Goal: Information Seeking & Learning: Learn about a topic

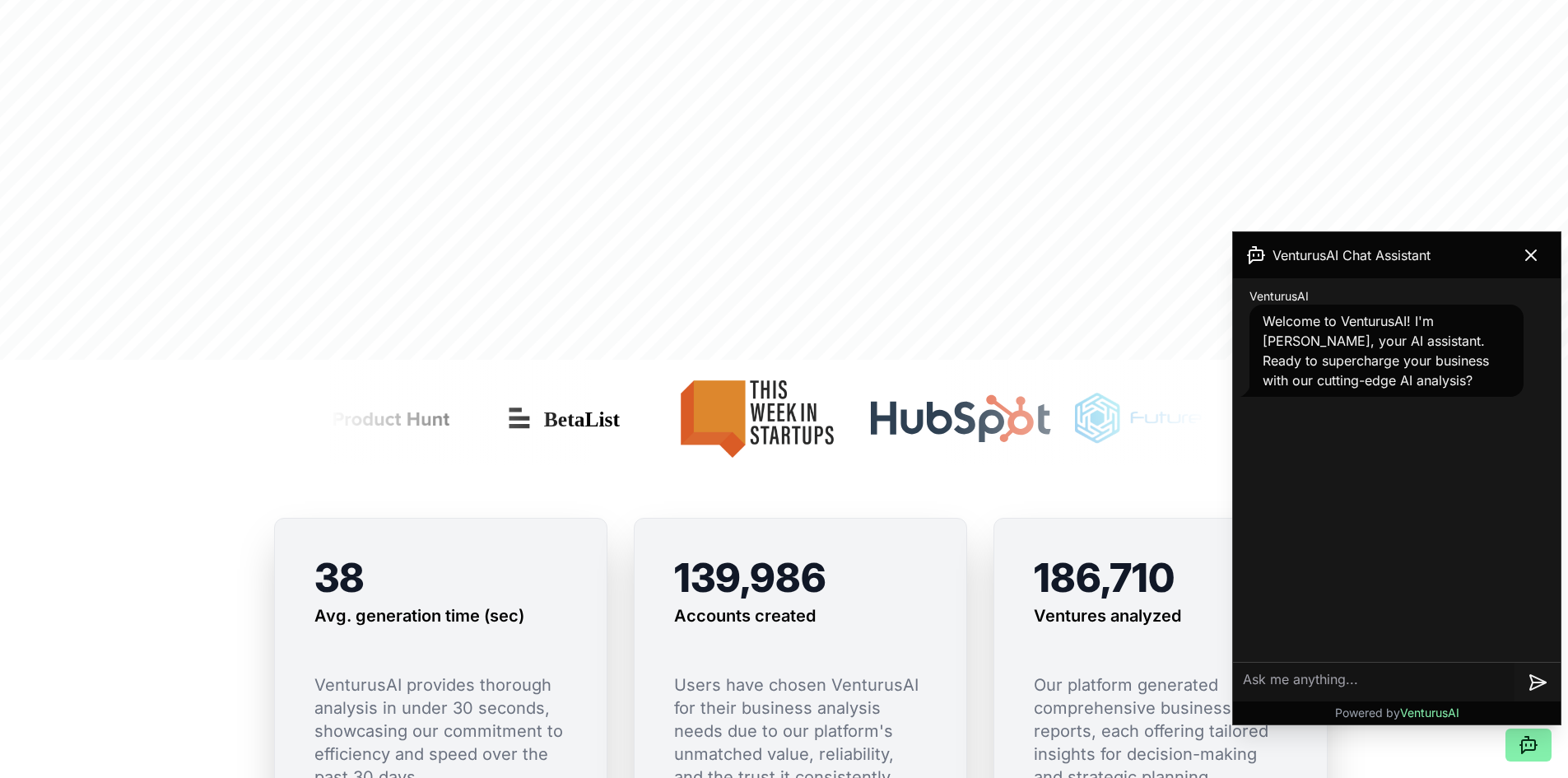
scroll to position [906, 0]
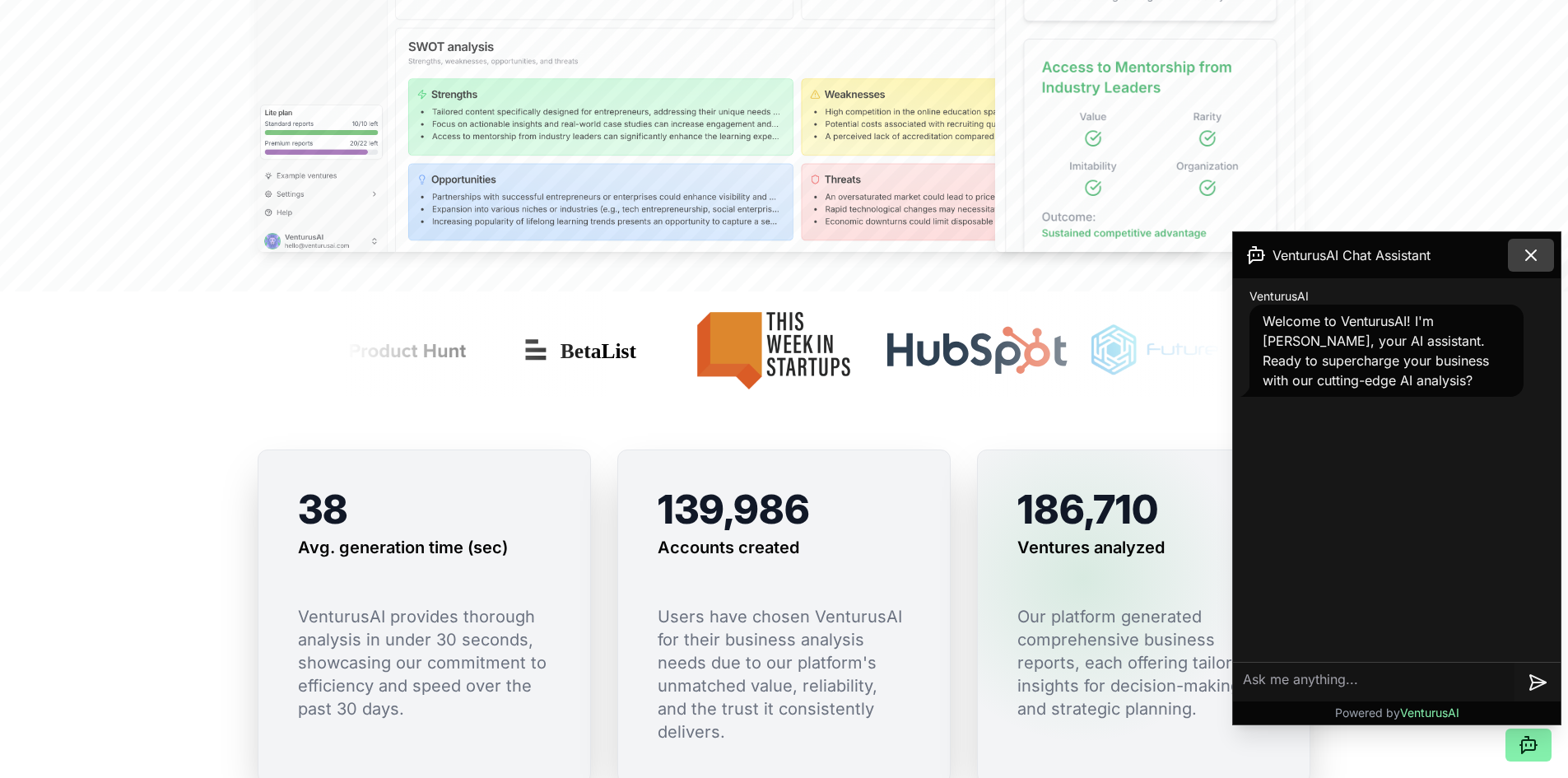
drag, startPoint x: 1096, startPoint y: 579, endPoint x: 1534, endPoint y: 258, distance: 543.0
click at [1534, 258] on icon at bounding box center [1531, 254] width 10 height 10
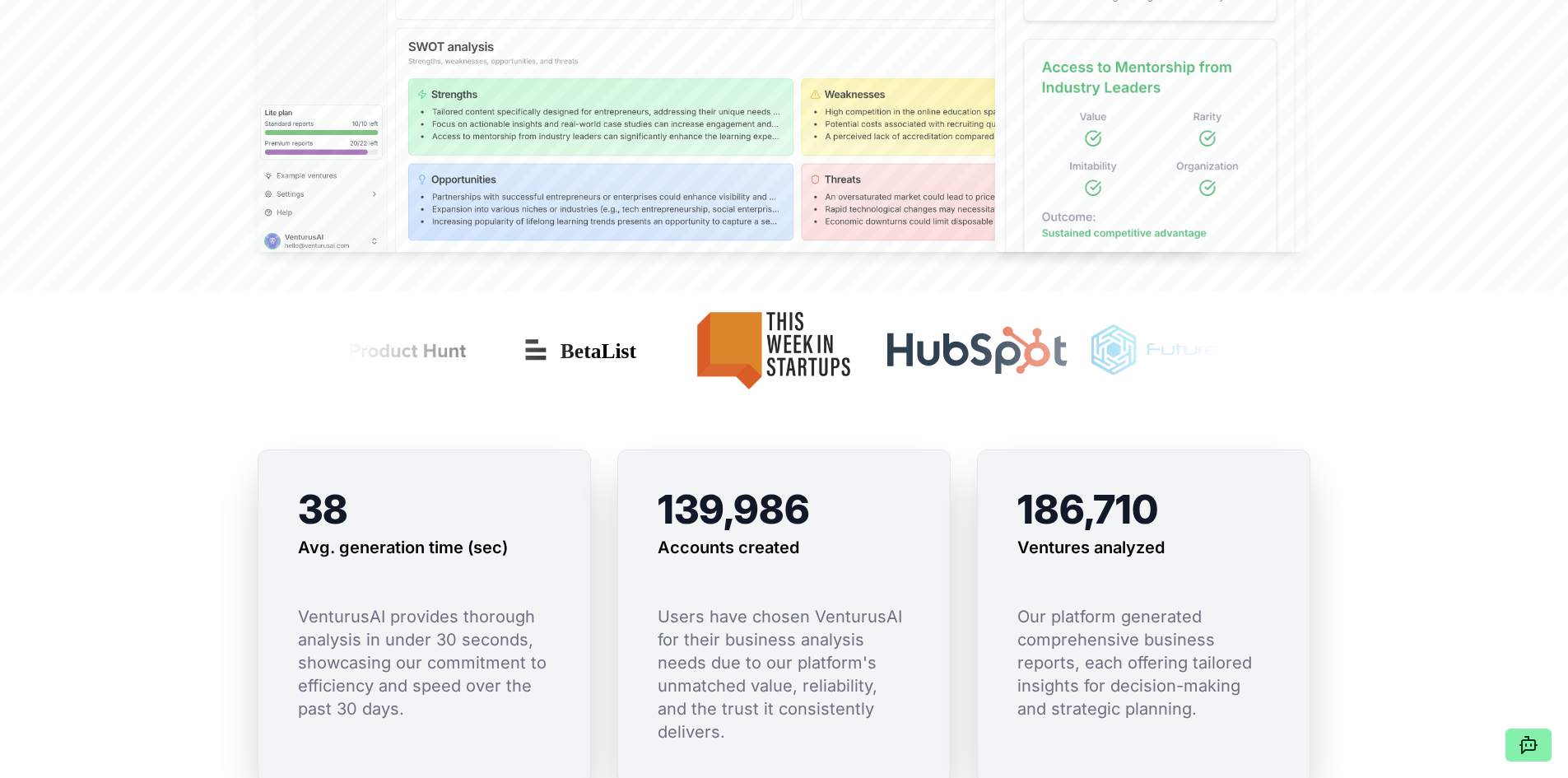
drag, startPoint x: 1123, startPoint y: 398, endPoint x: 1427, endPoint y: 502, distance: 321.3
click at [1387, 400] on section "38 Avg. generation time (sec) VenturusAI provides thorough analysis in under 30…" at bounding box center [784, 629] width 1568 height 466
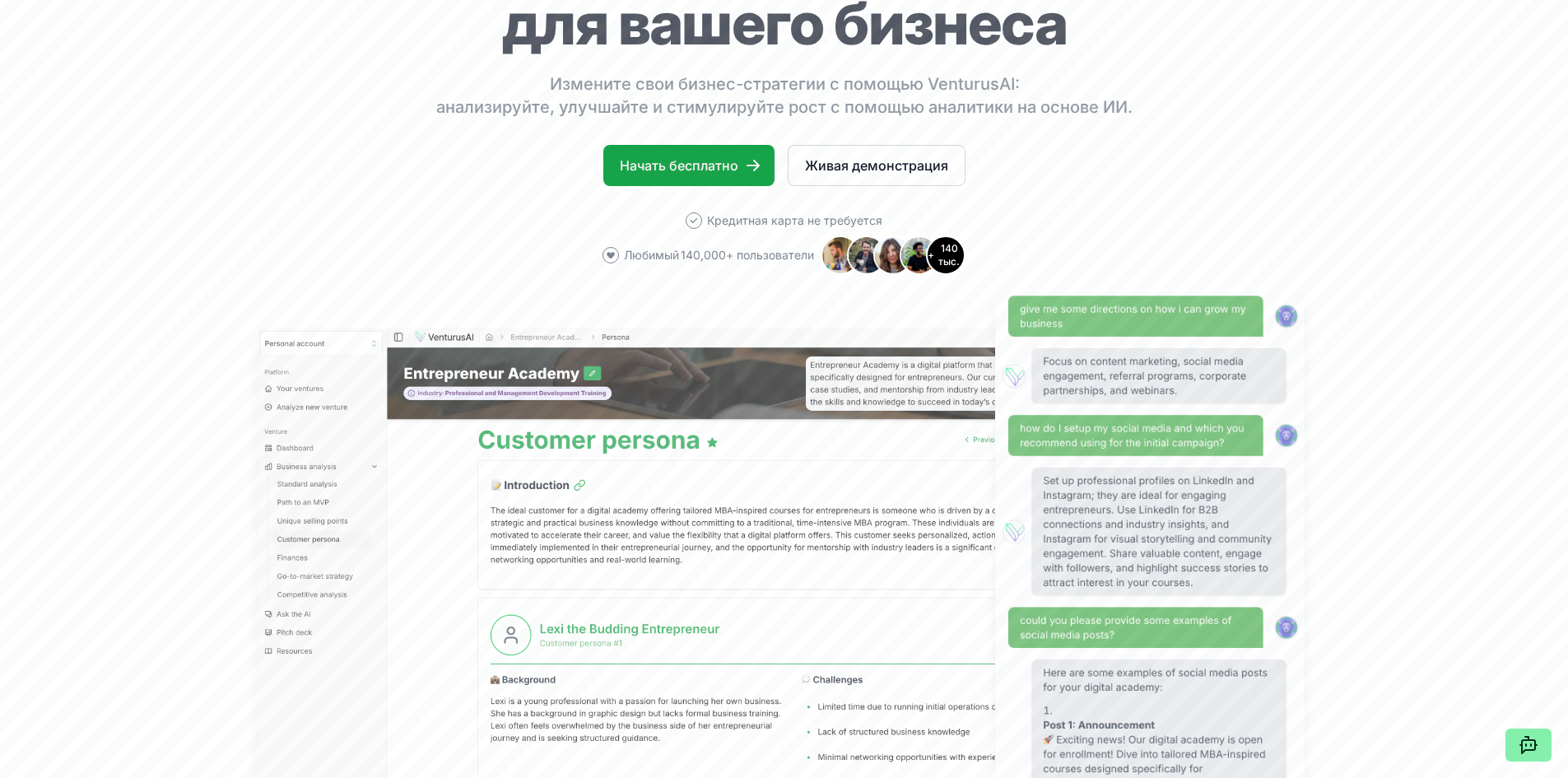
scroll to position [0, 0]
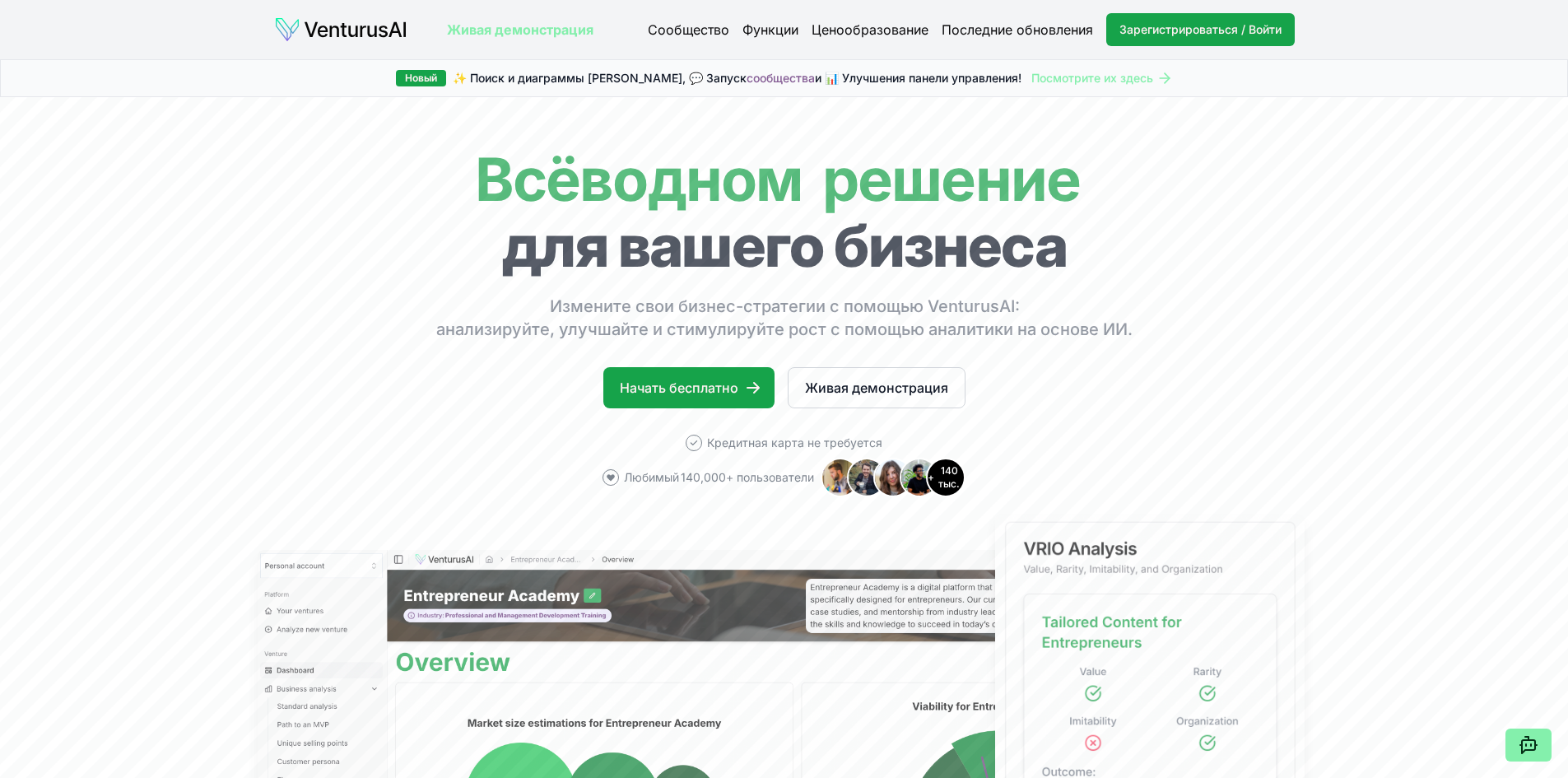
click at [765, 36] on font "Функции" at bounding box center [770, 29] width 56 height 17
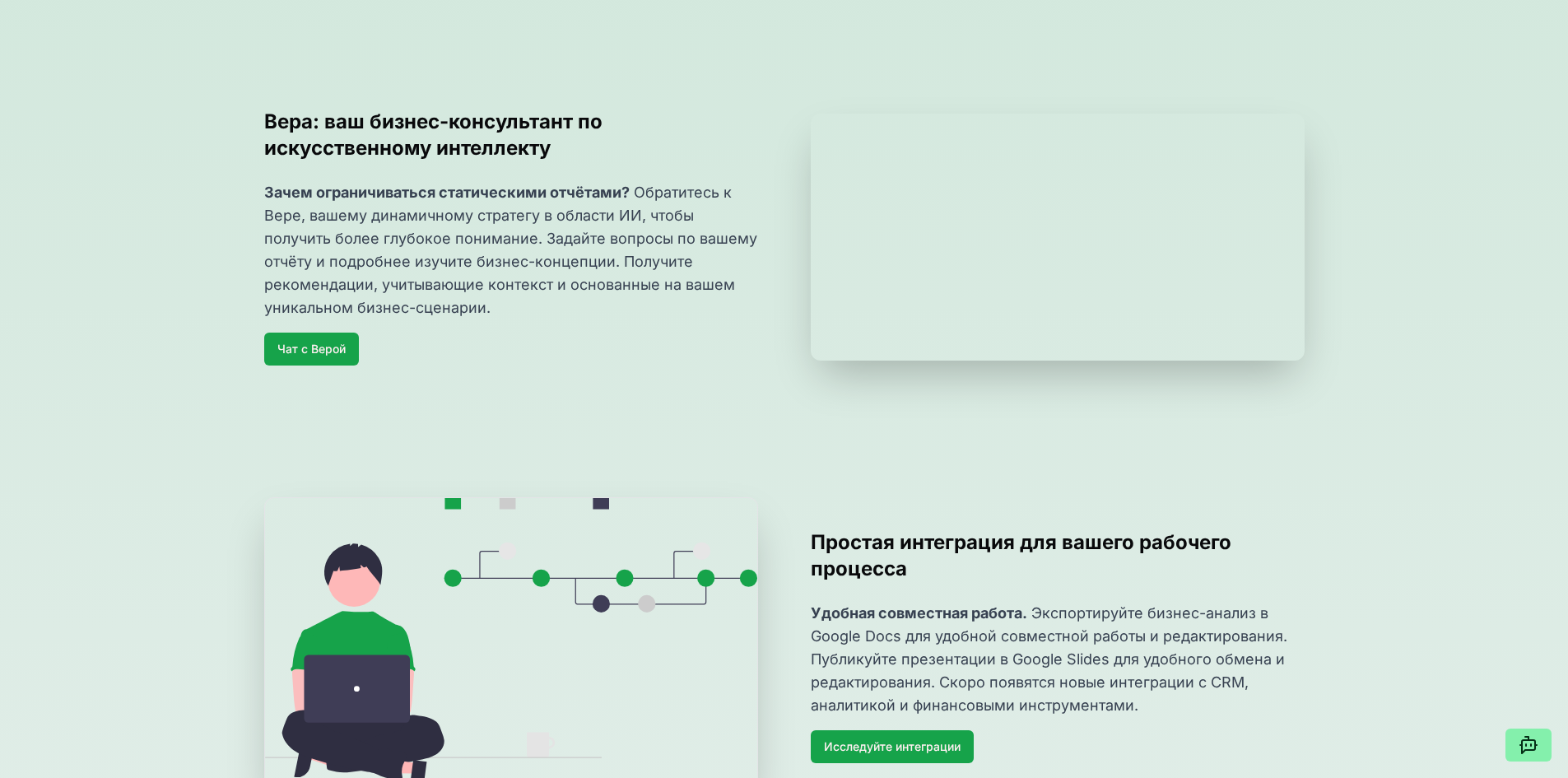
scroll to position [1400, 0]
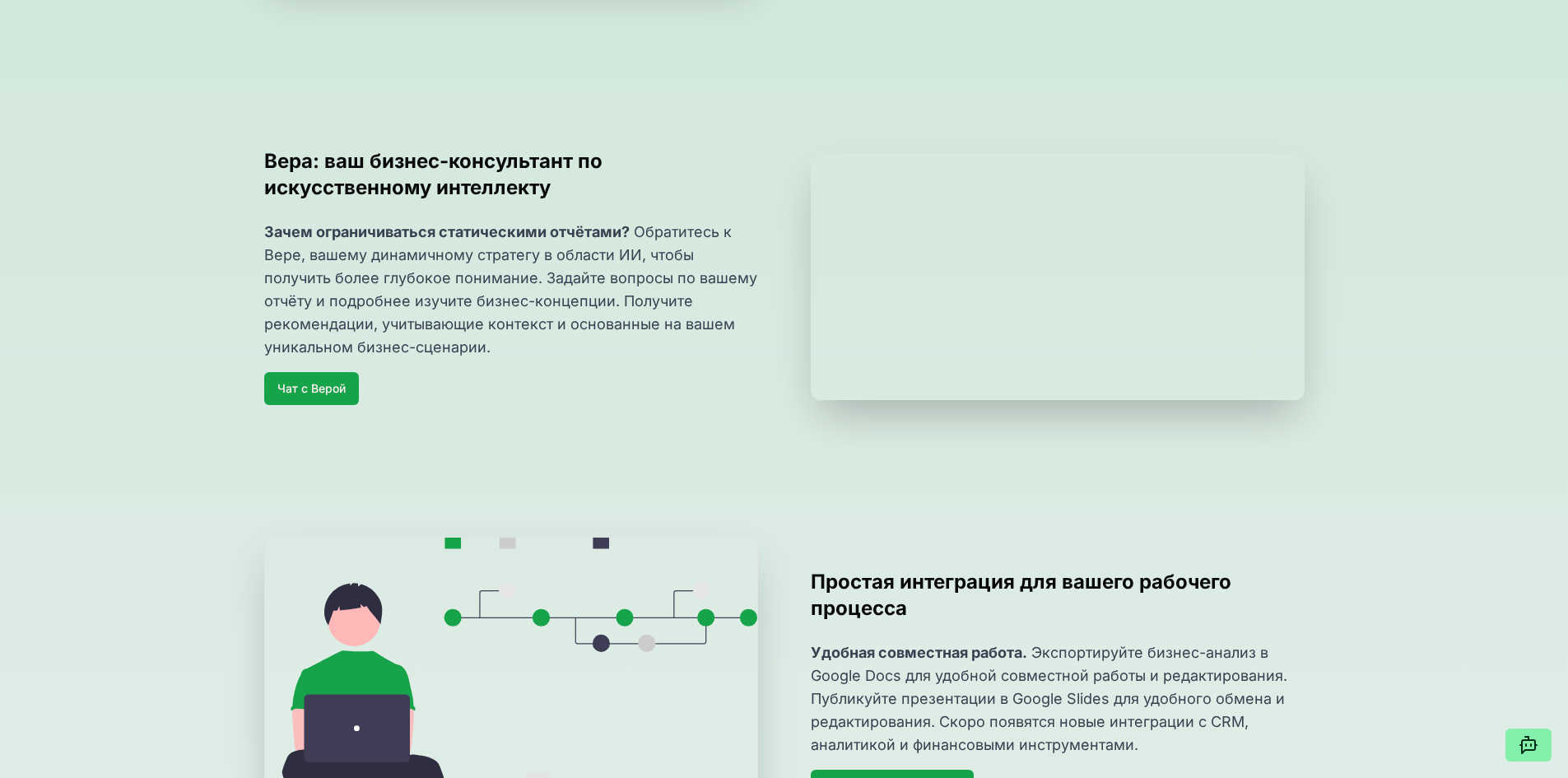
click at [716, 157] on h2 "Вера: ваш бизнес-консультант по искусственному интеллекту" at bounding box center [512, 174] width 494 height 52
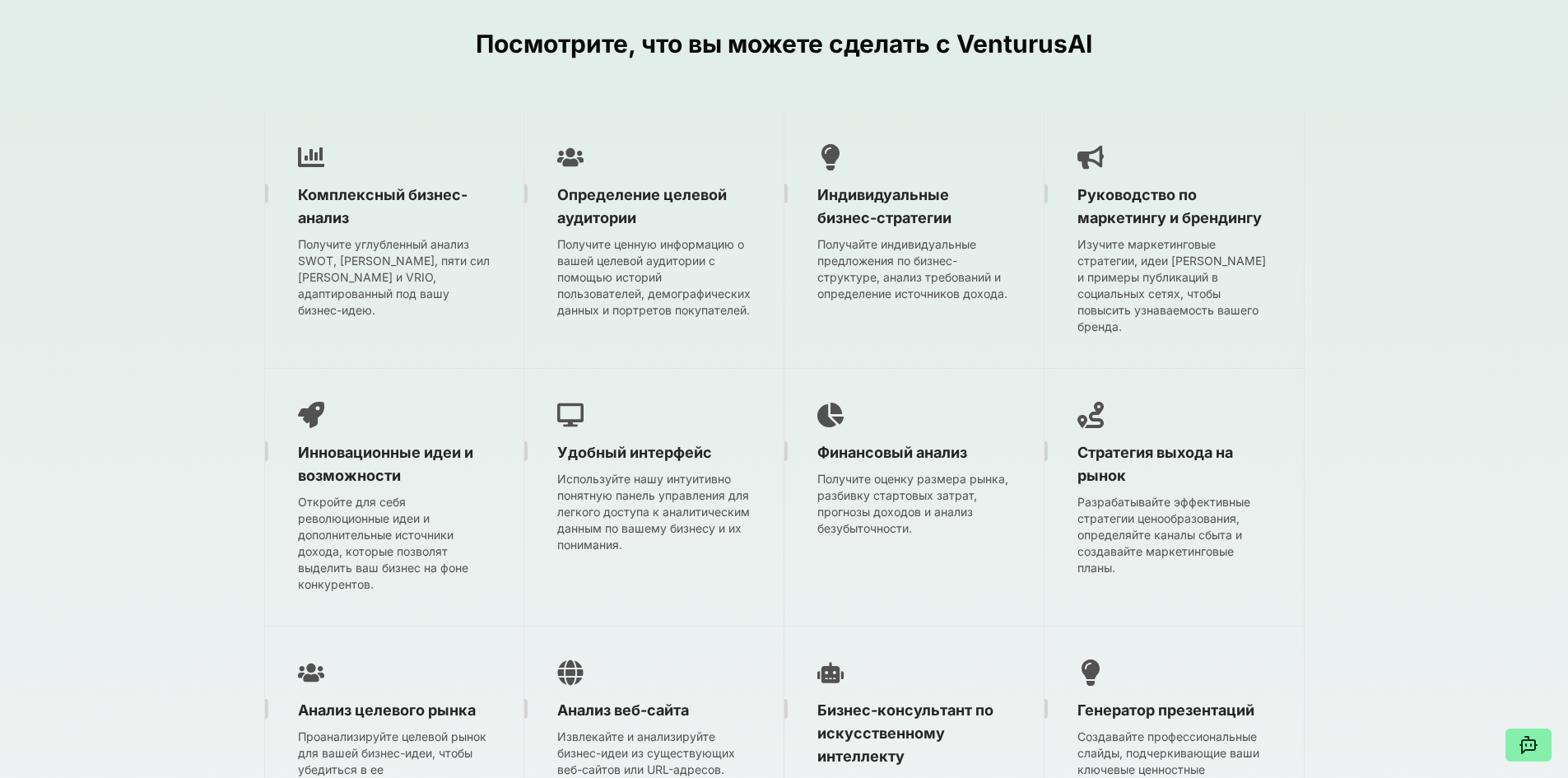
scroll to position [2306, 0]
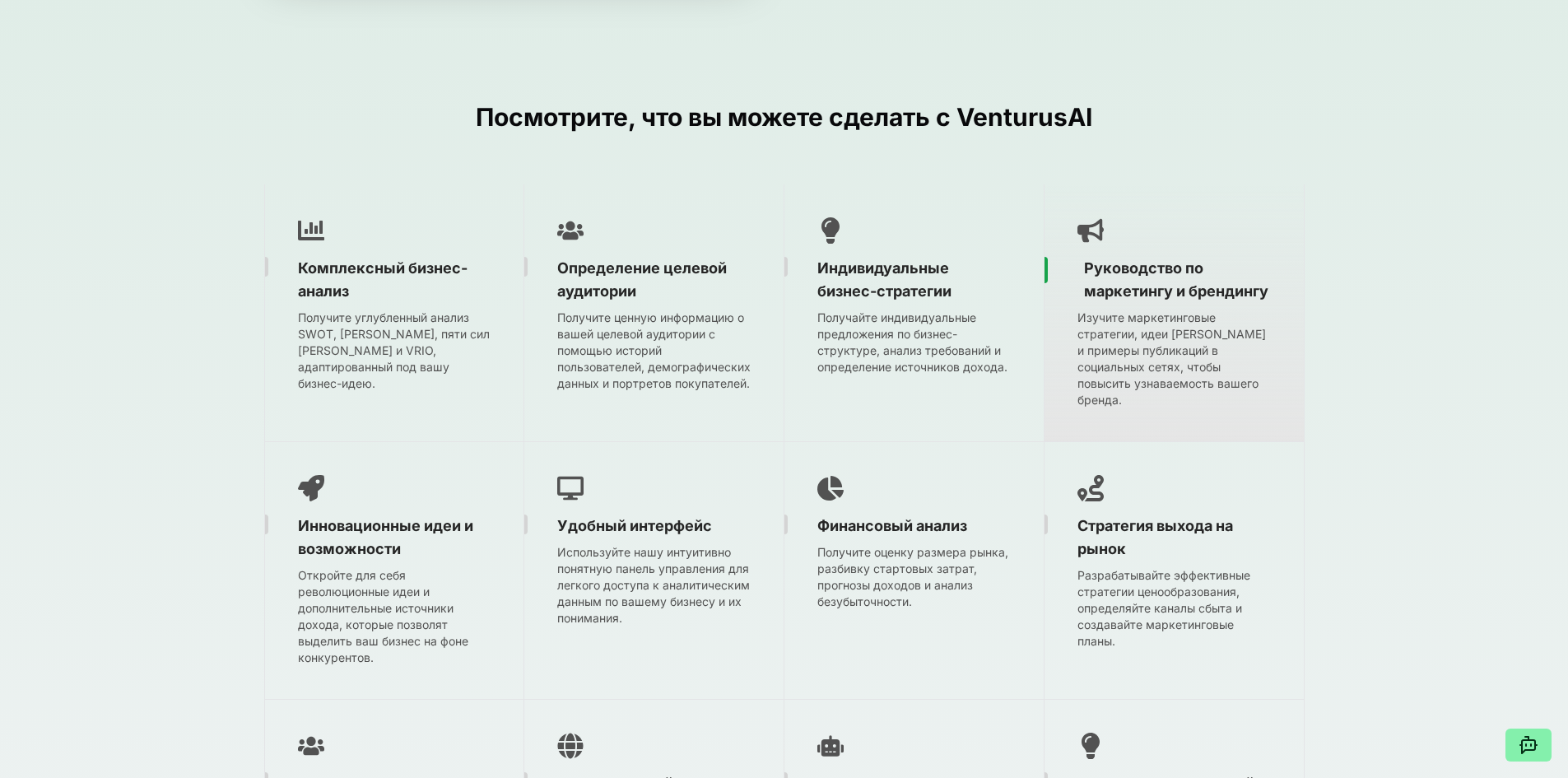
scroll to position [2313, 0]
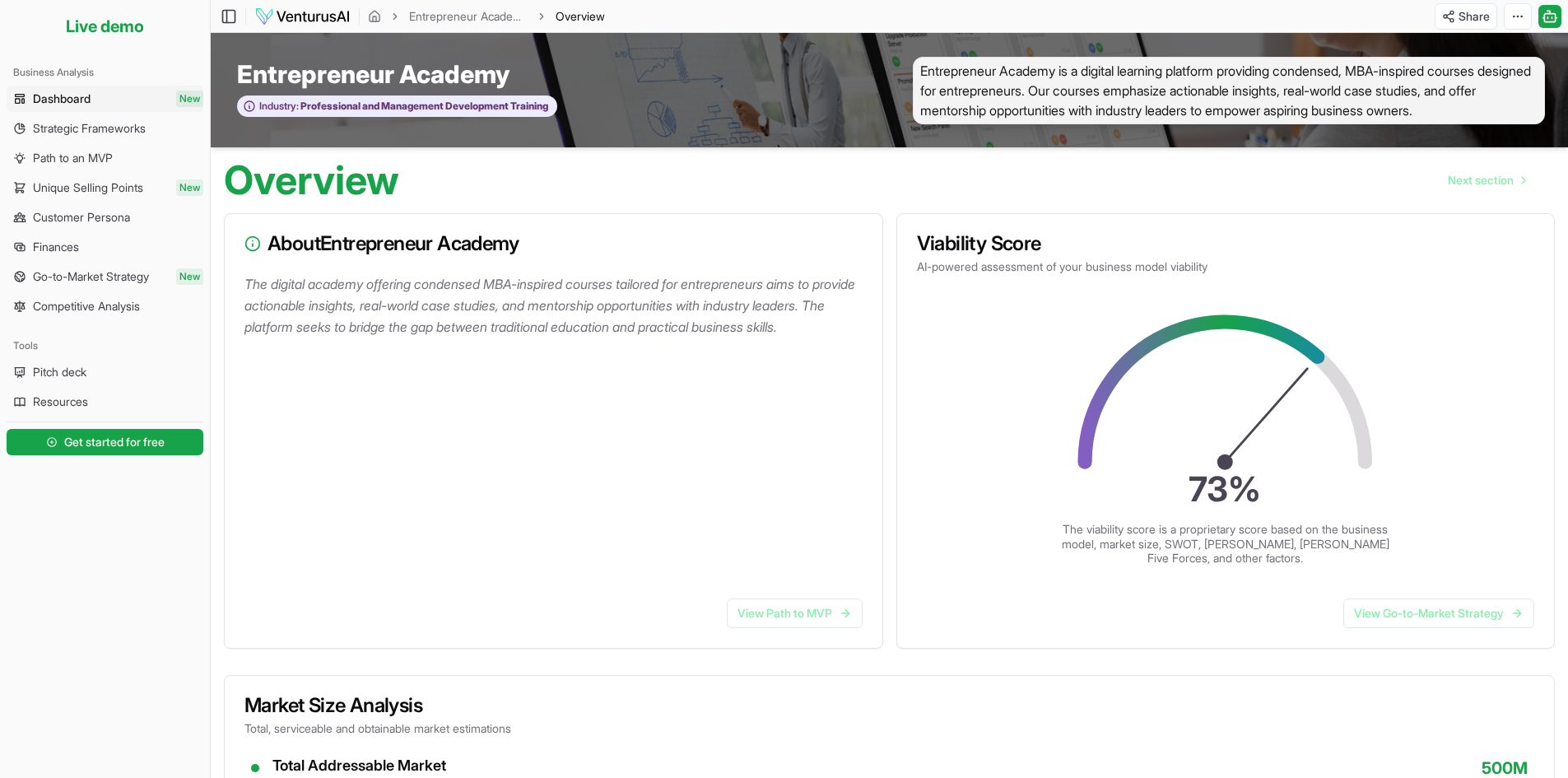
click at [78, 101] on span "Dashboard" at bounding box center [62, 99] width 58 height 17
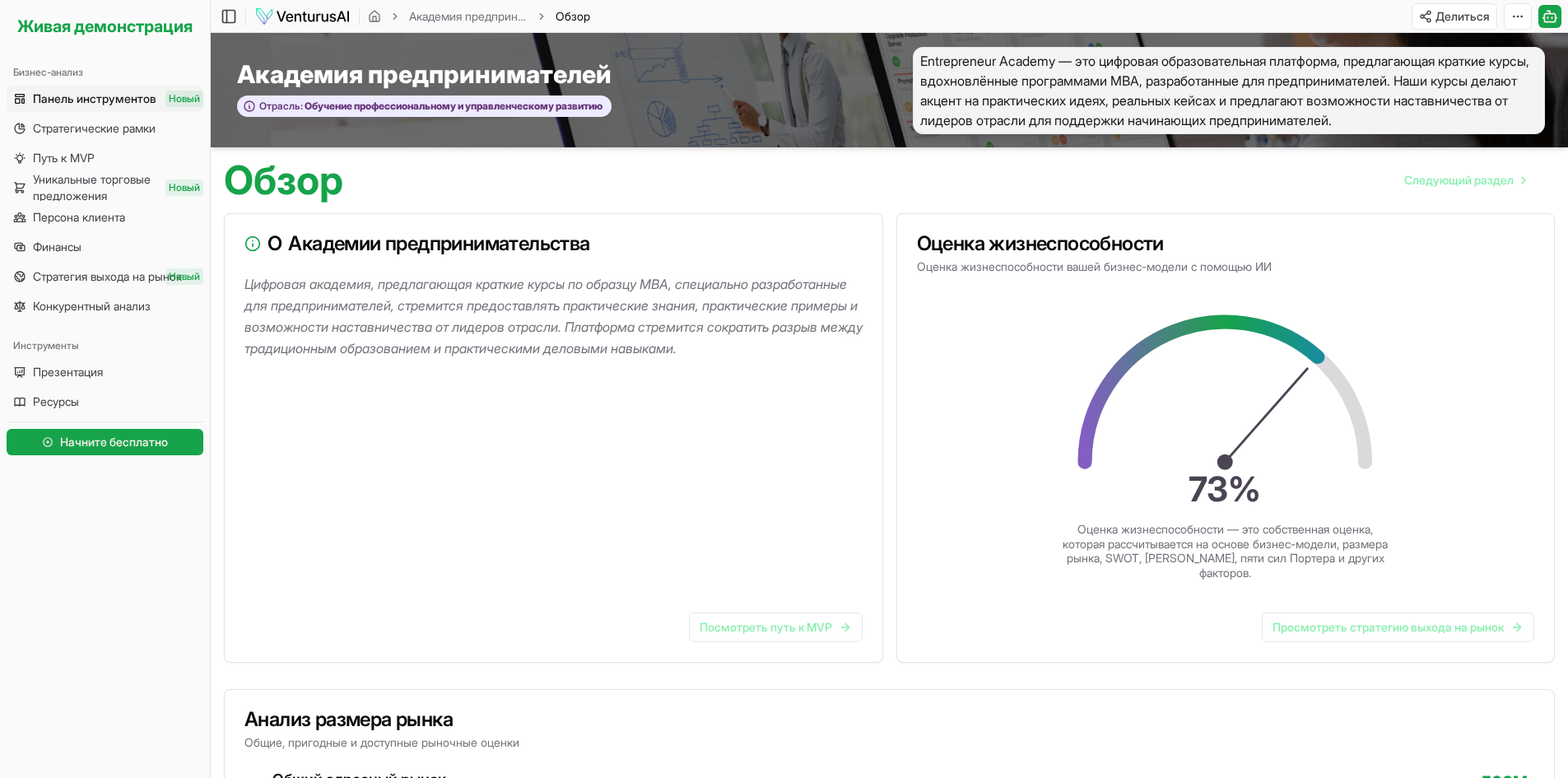
click at [734, 194] on div "Обзор Следующий раздел" at bounding box center [889, 173] width 1358 height 52
click at [887, 171] on div "Обзор Следующий раздел" at bounding box center [889, 173] width 1358 height 52
click at [93, 138] on link "Стратегические рамки" at bounding box center [105, 128] width 197 height 27
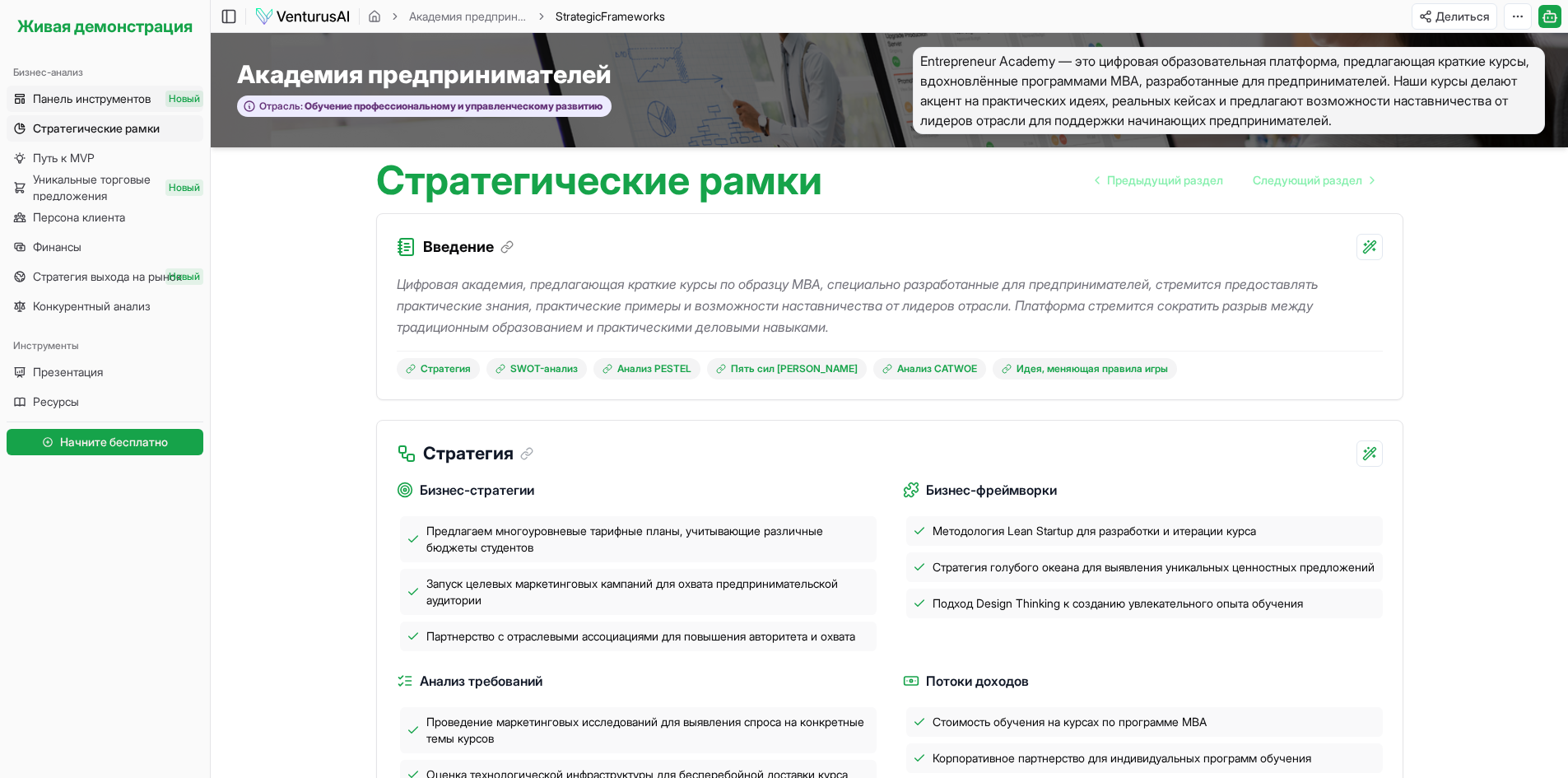
click at [141, 99] on font "Панель инструментов" at bounding box center [92, 97] width 118 height 14
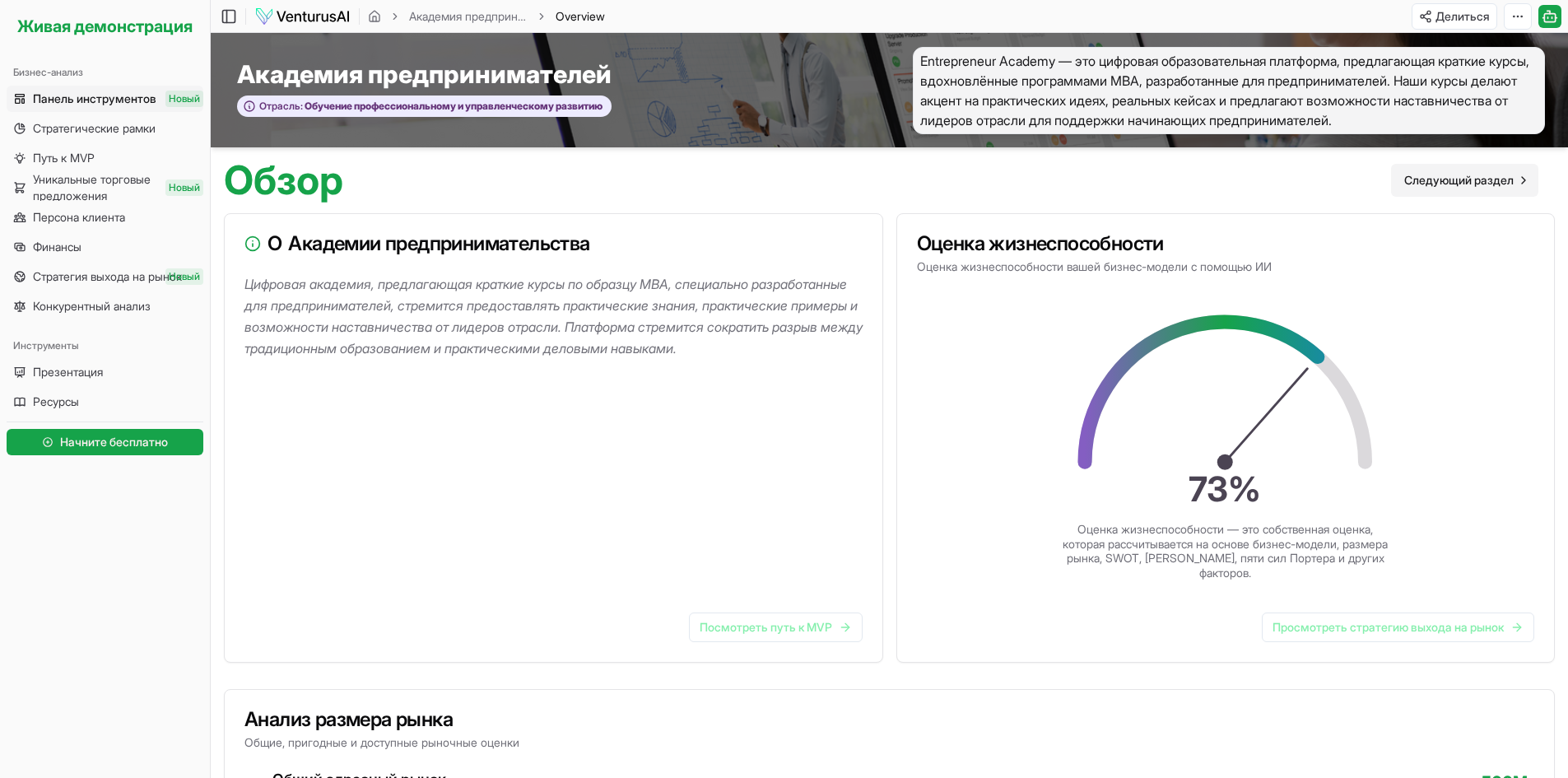
click at [1461, 180] on font "Следующий раздел" at bounding box center [1459, 179] width 109 height 14
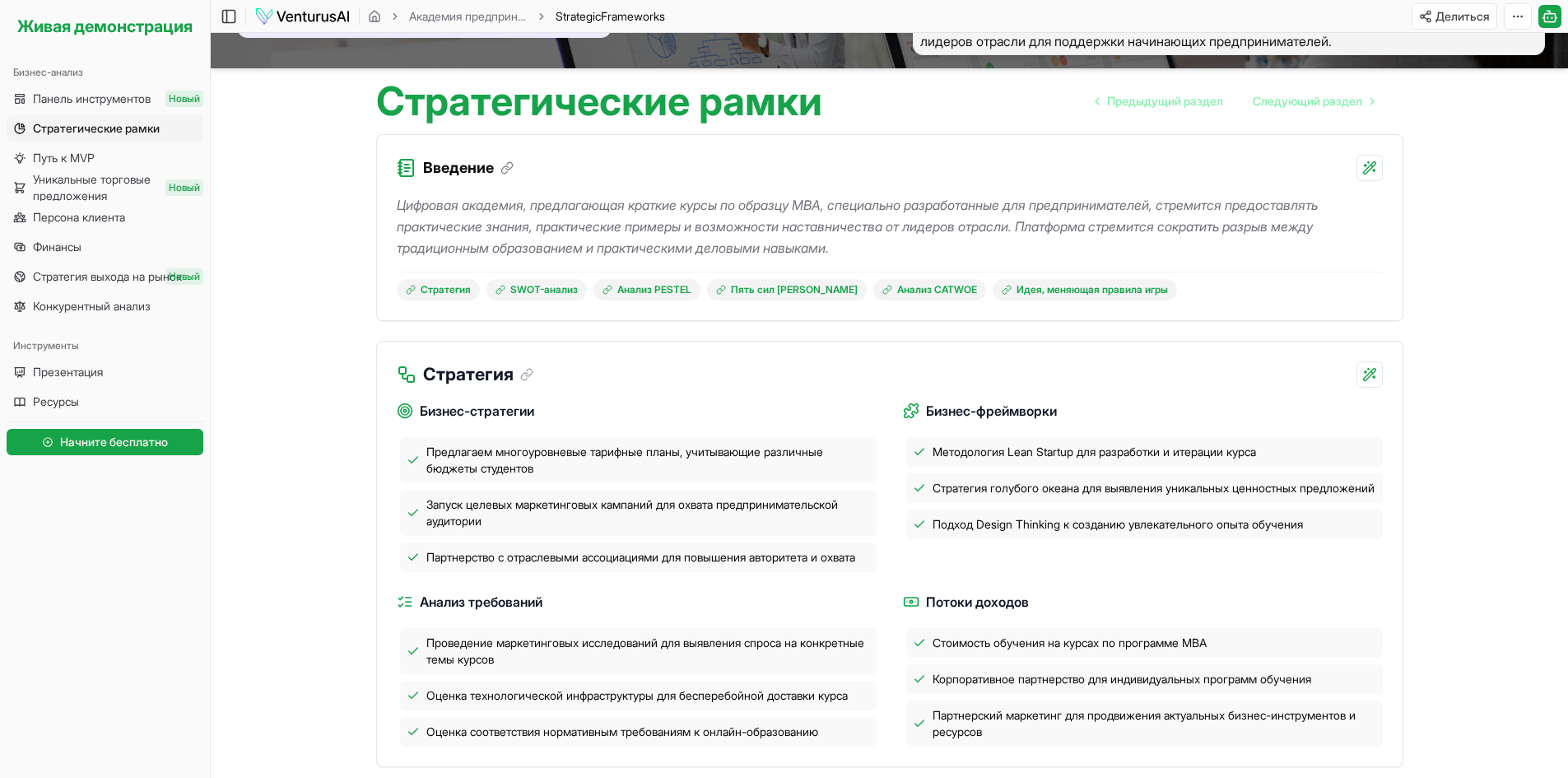
scroll to position [83, 0]
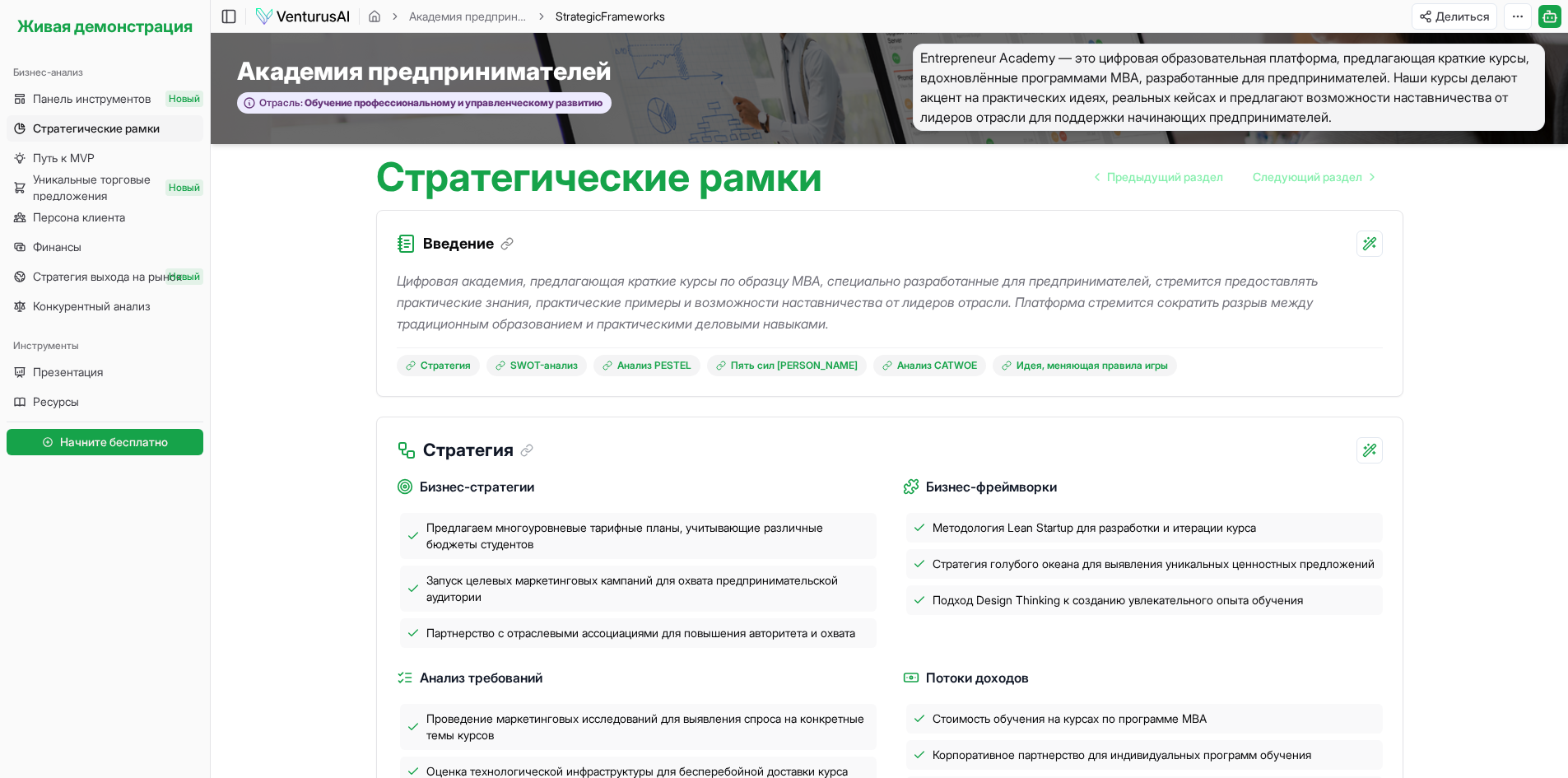
scroll to position [0, 0]
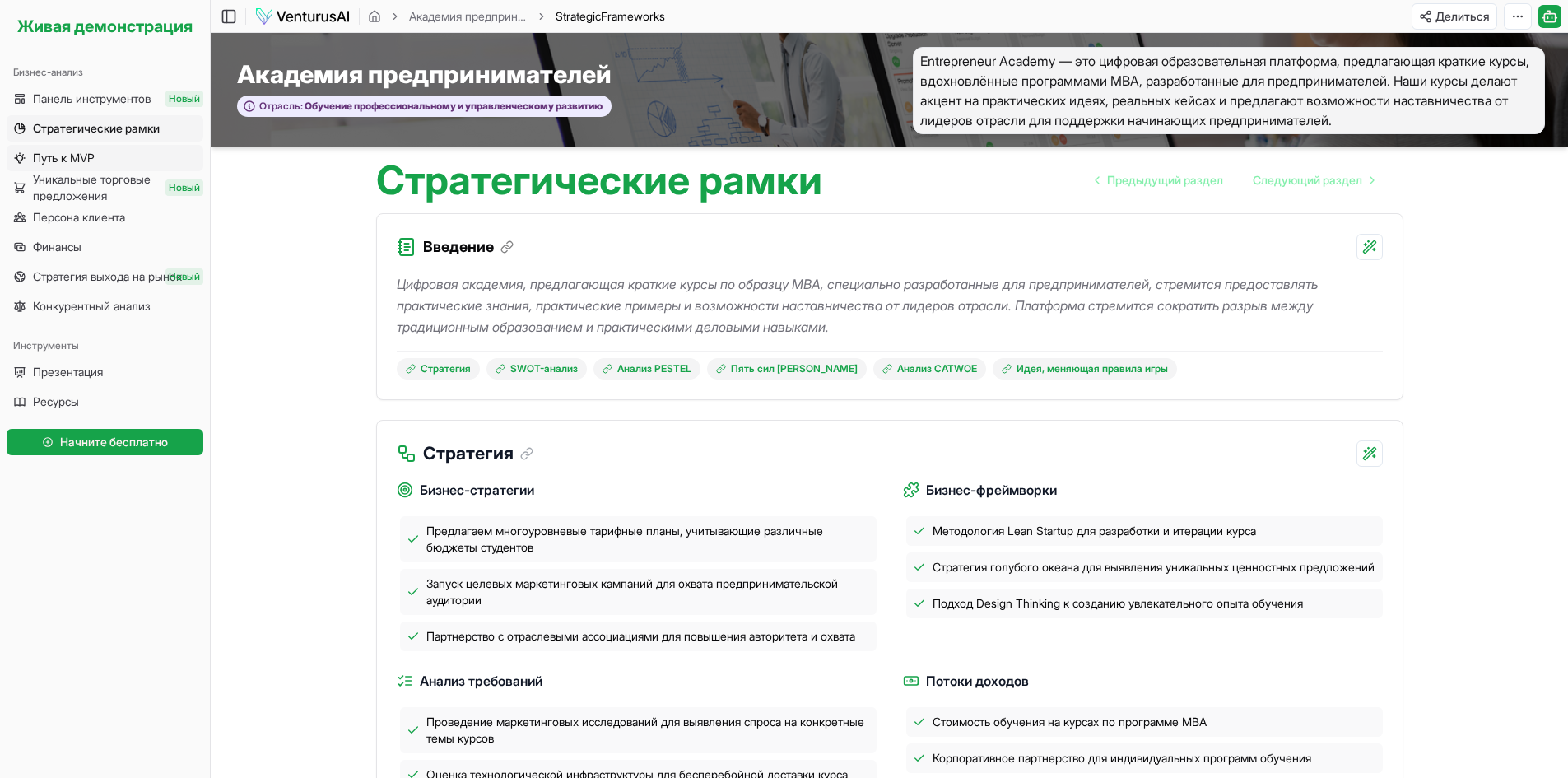
click at [116, 159] on link "Путь к MVP" at bounding box center [105, 158] width 197 height 27
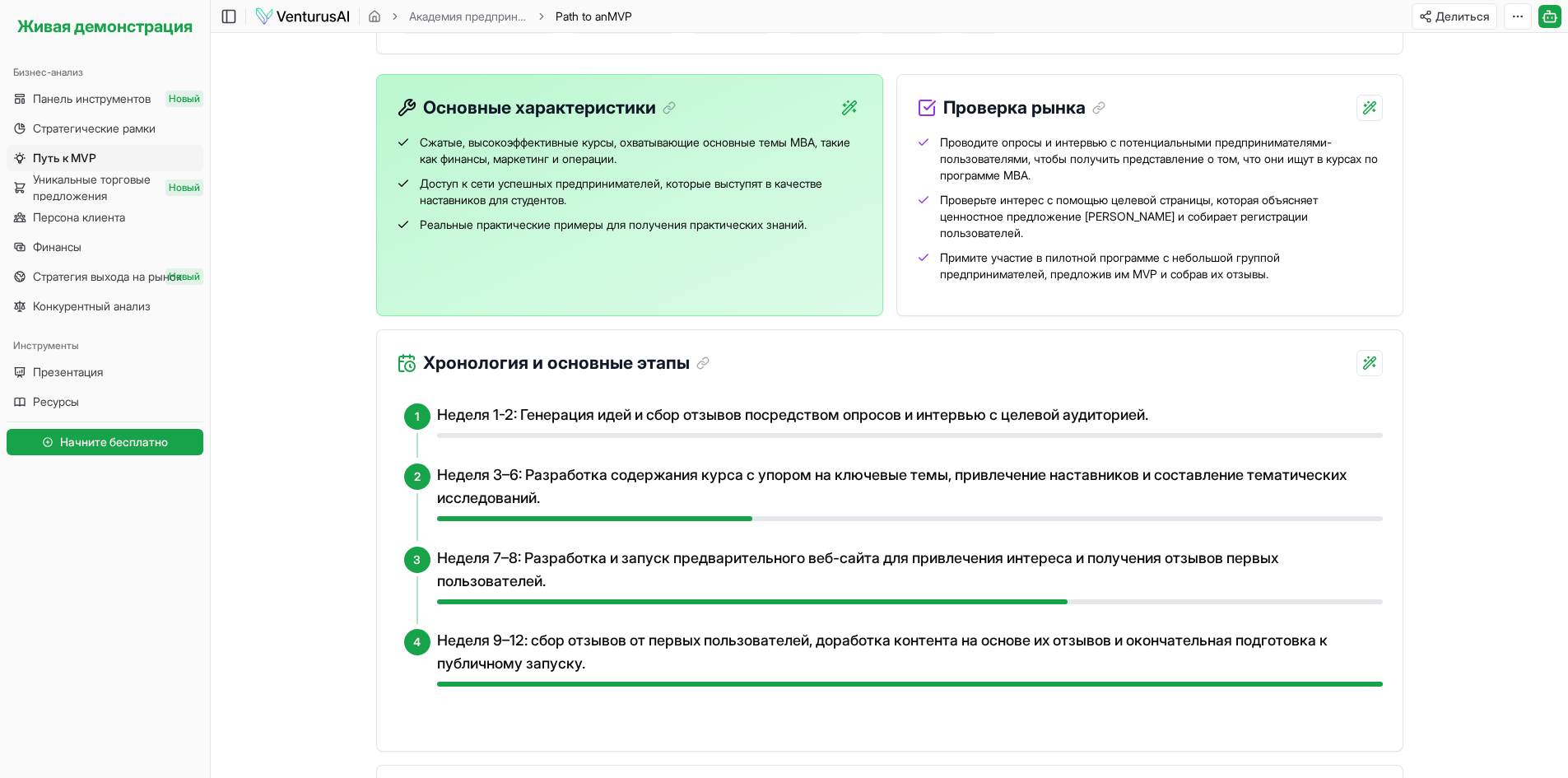
scroll to position [380, 0]
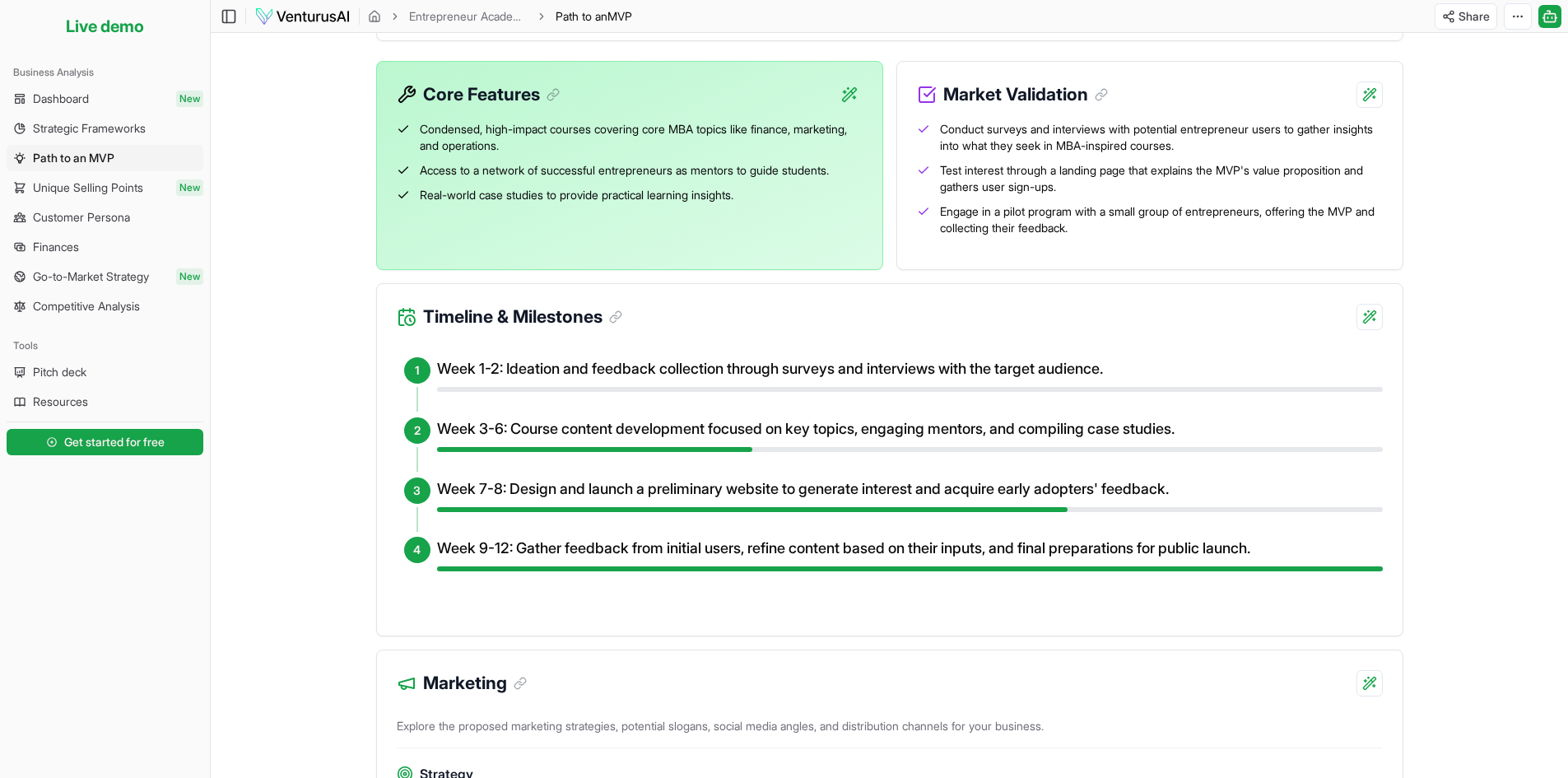
click at [1446, 195] on main "Toggle Sidebar Entrepreneur Academy Path to an MVP Share Toggle Chat Sidebar En…" at bounding box center [889, 744] width 1358 height 2249
click at [141, 189] on span "Unique Selling Points" at bounding box center [88, 187] width 110 height 17
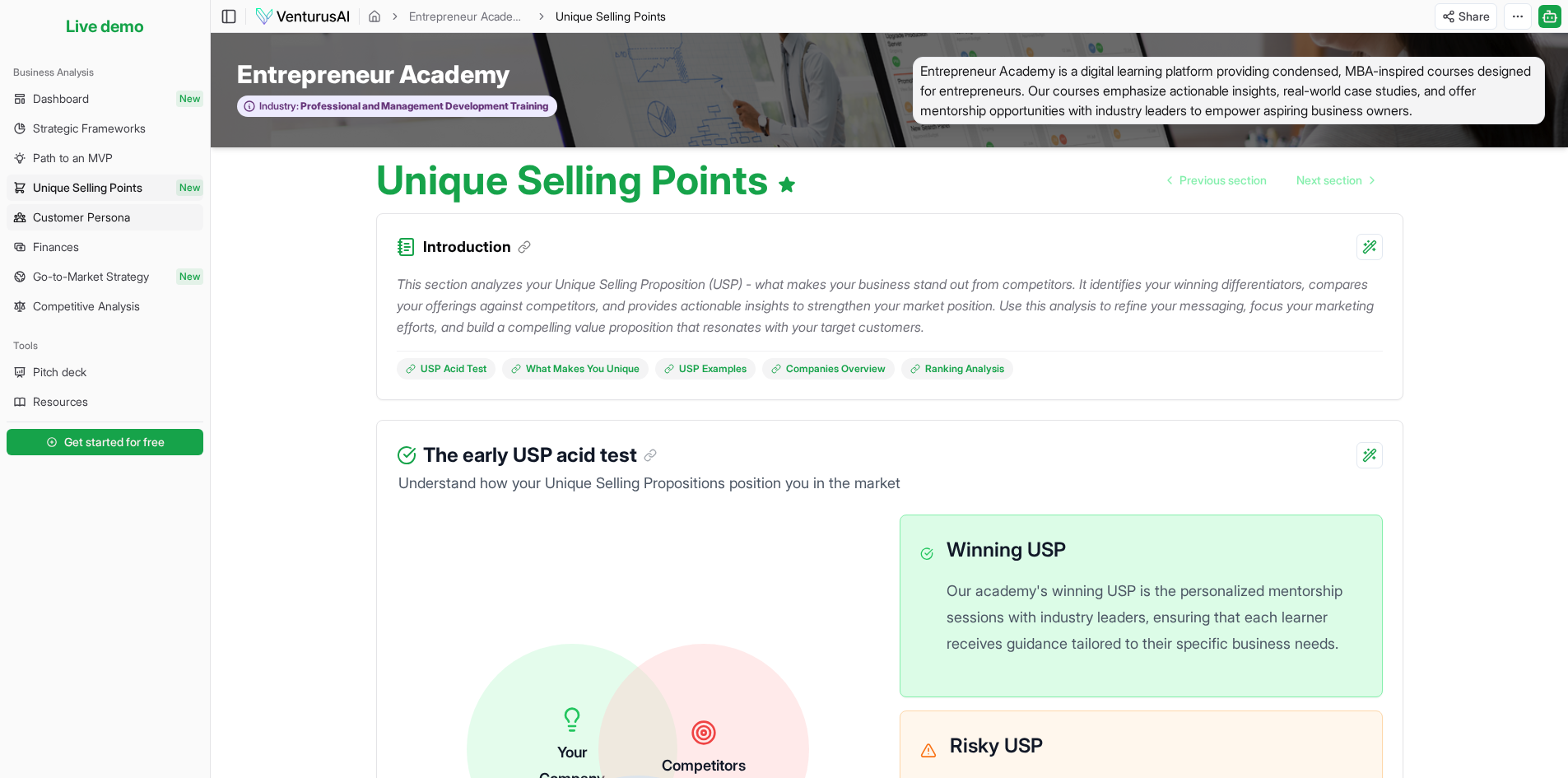
click at [139, 215] on link "Customer Persona" at bounding box center [105, 217] width 197 height 27
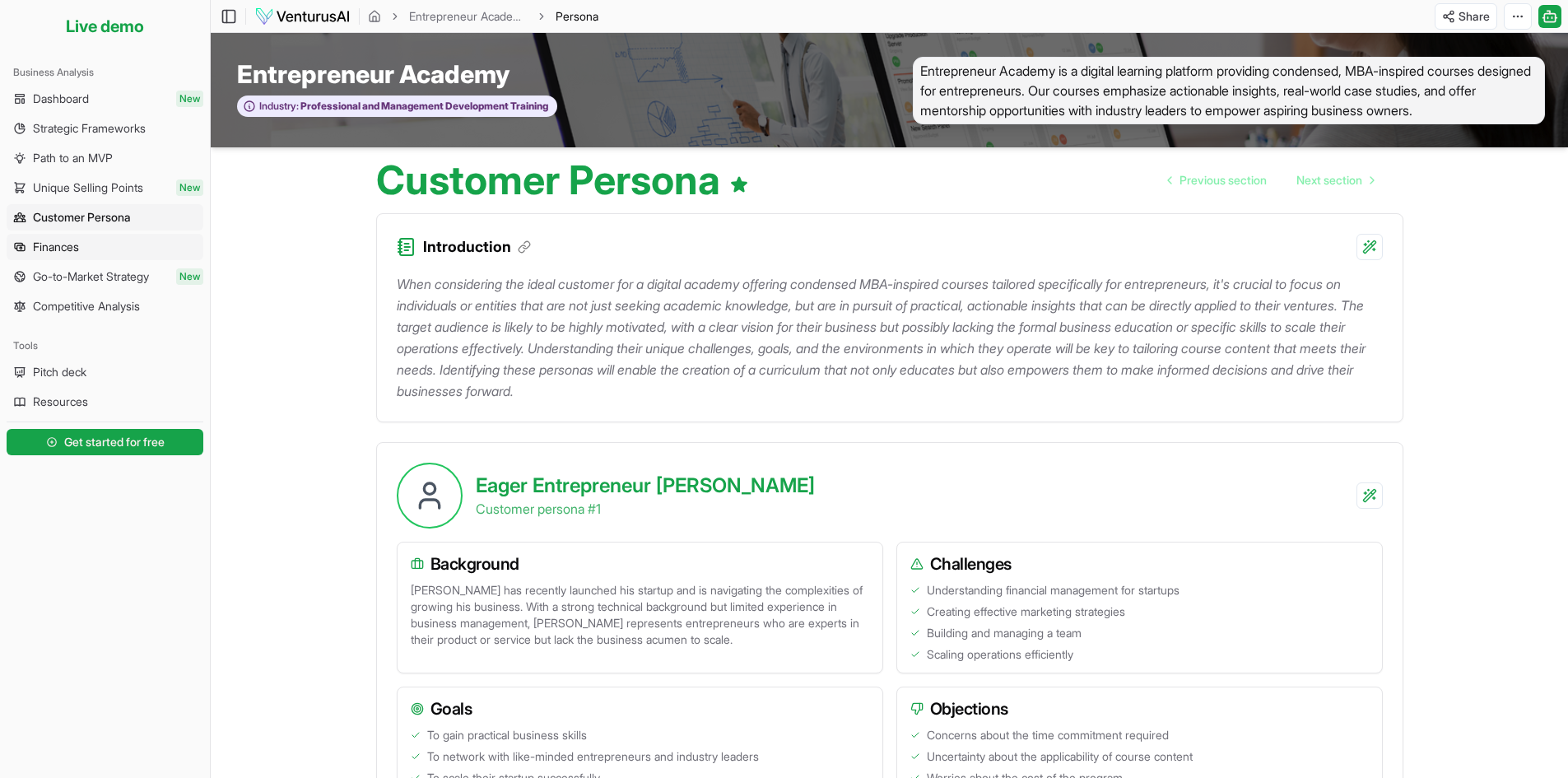
click at [138, 254] on link "Finances" at bounding box center [105, 247] width 197 height 27
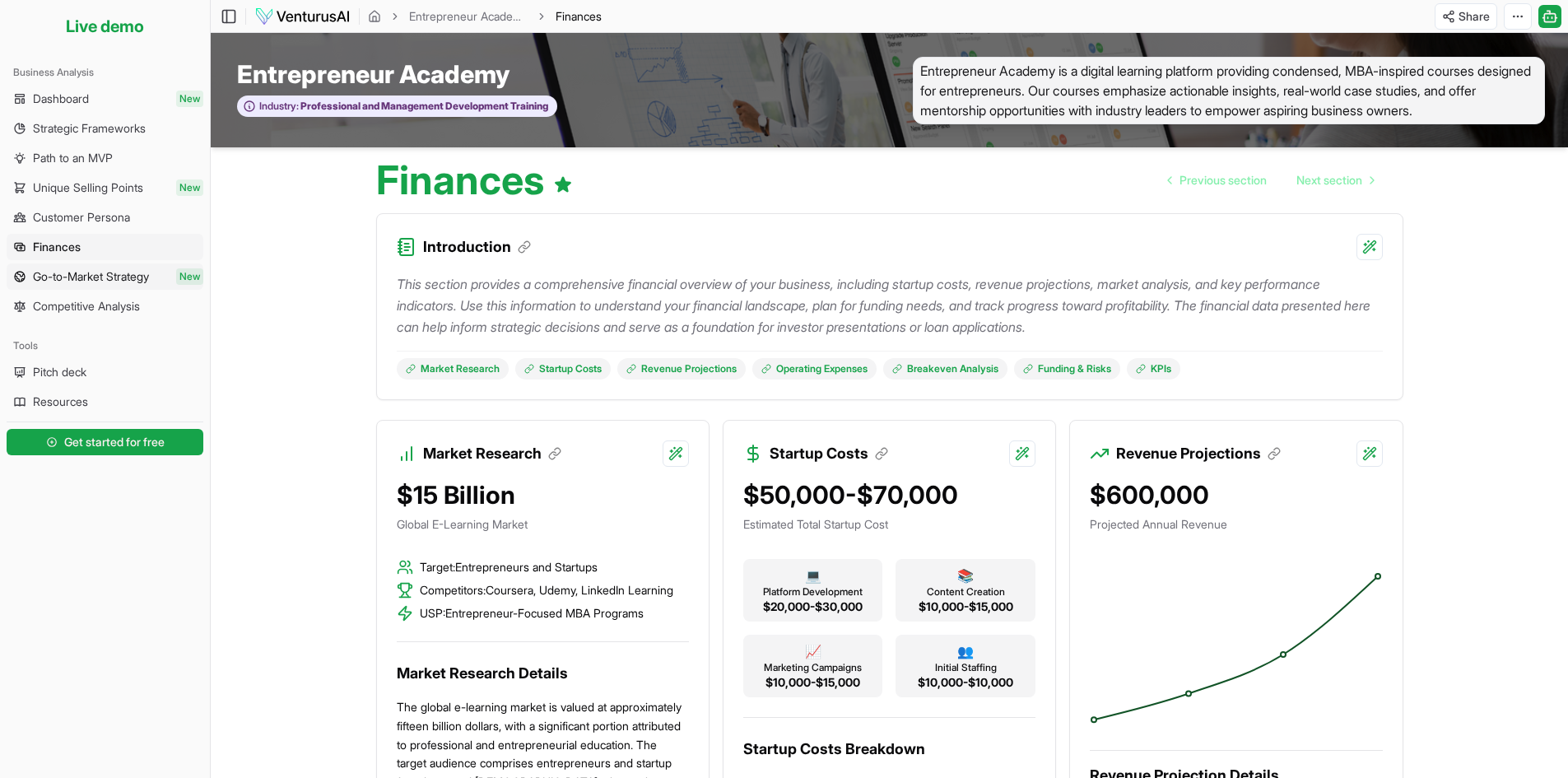
click at [130, 275] on span "Go-to-Market Strategy" at bounding box center [91, 276] width 116 height 17
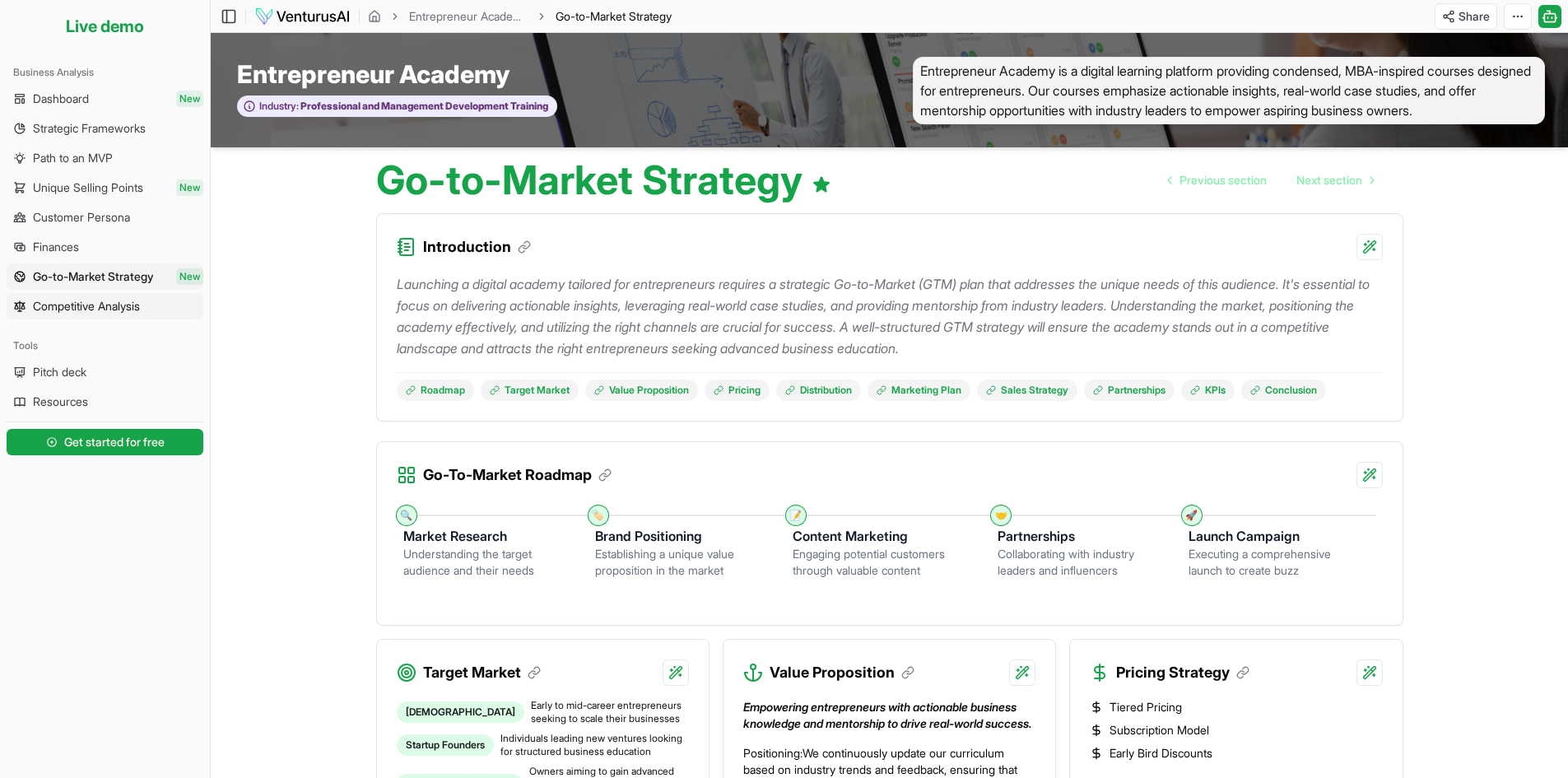
click at [140, 300] on span "Competitive Analysis" at bounding box center [86, 306] width 107 height 17
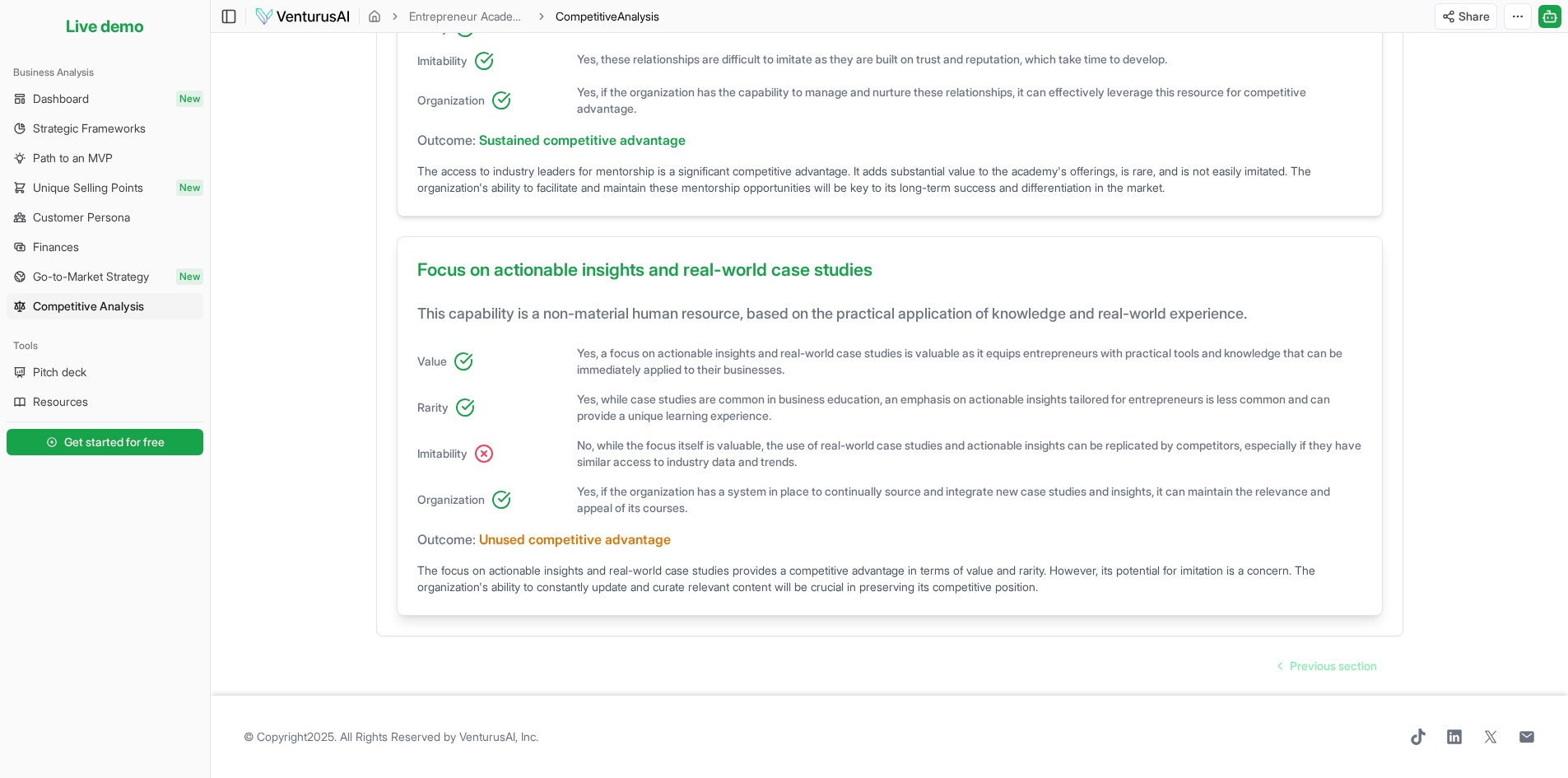
scroll to position [1049, 0]
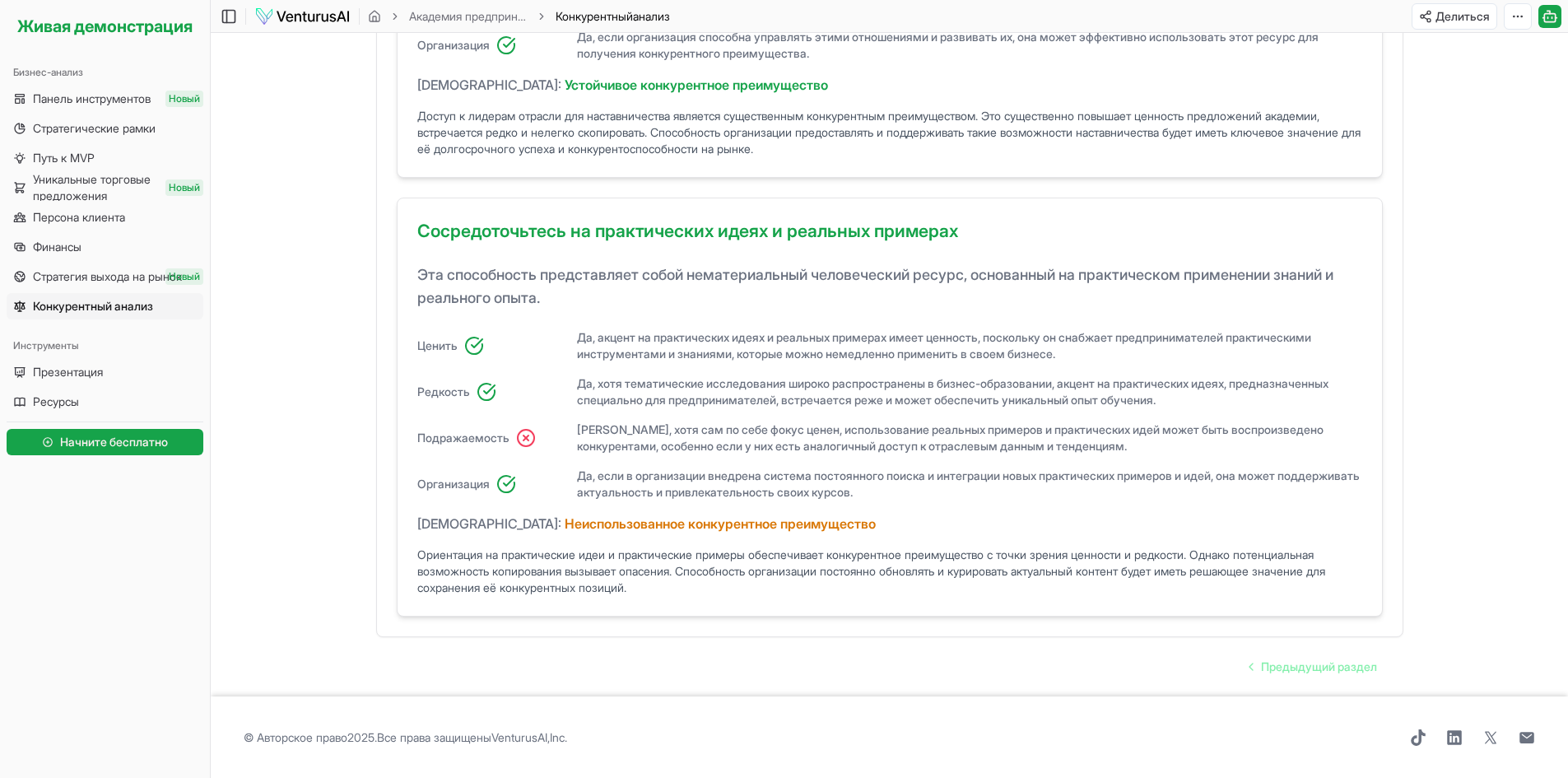
scroll to position [1166, 0]
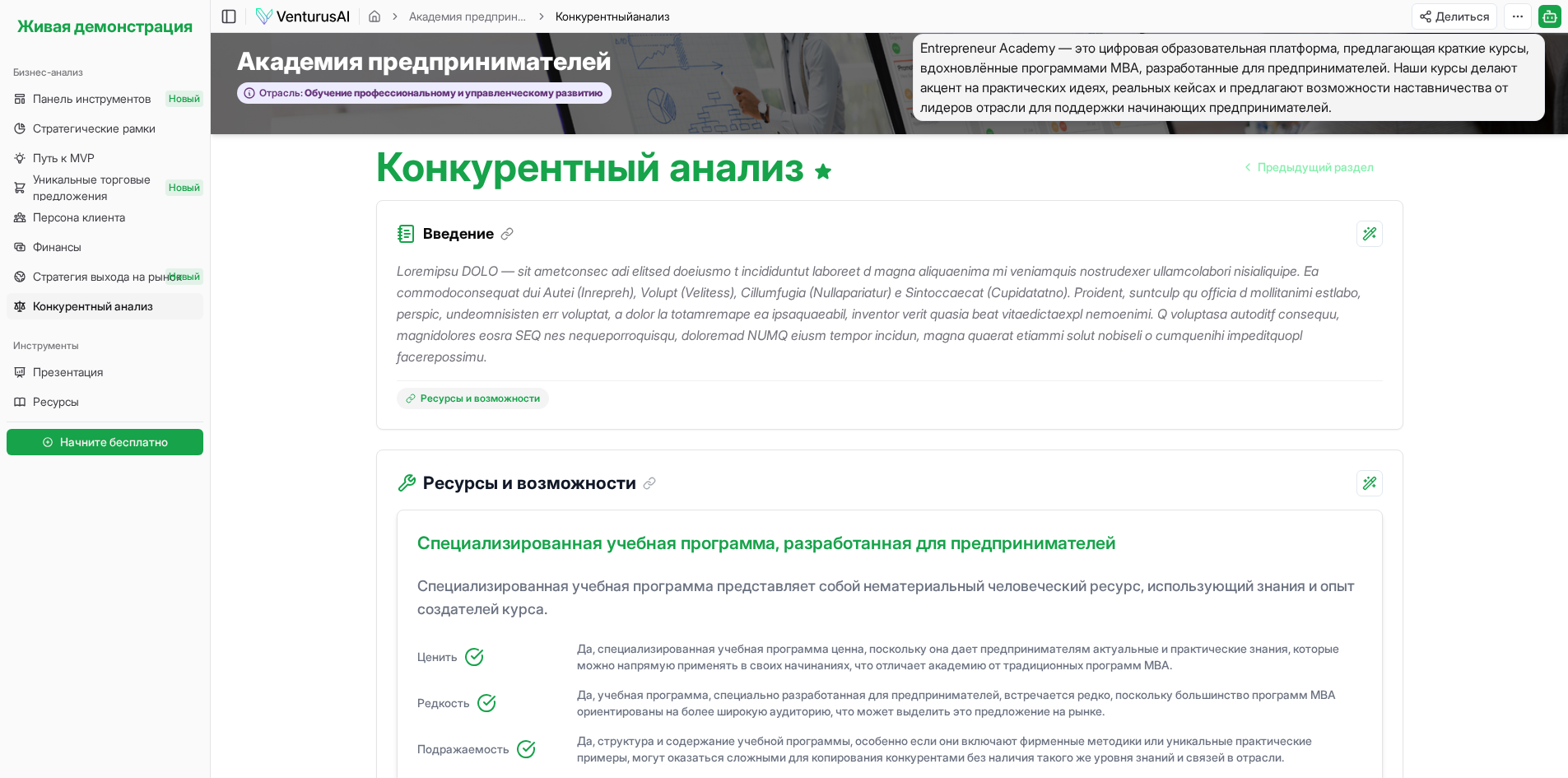
scroll to position [0, 0]
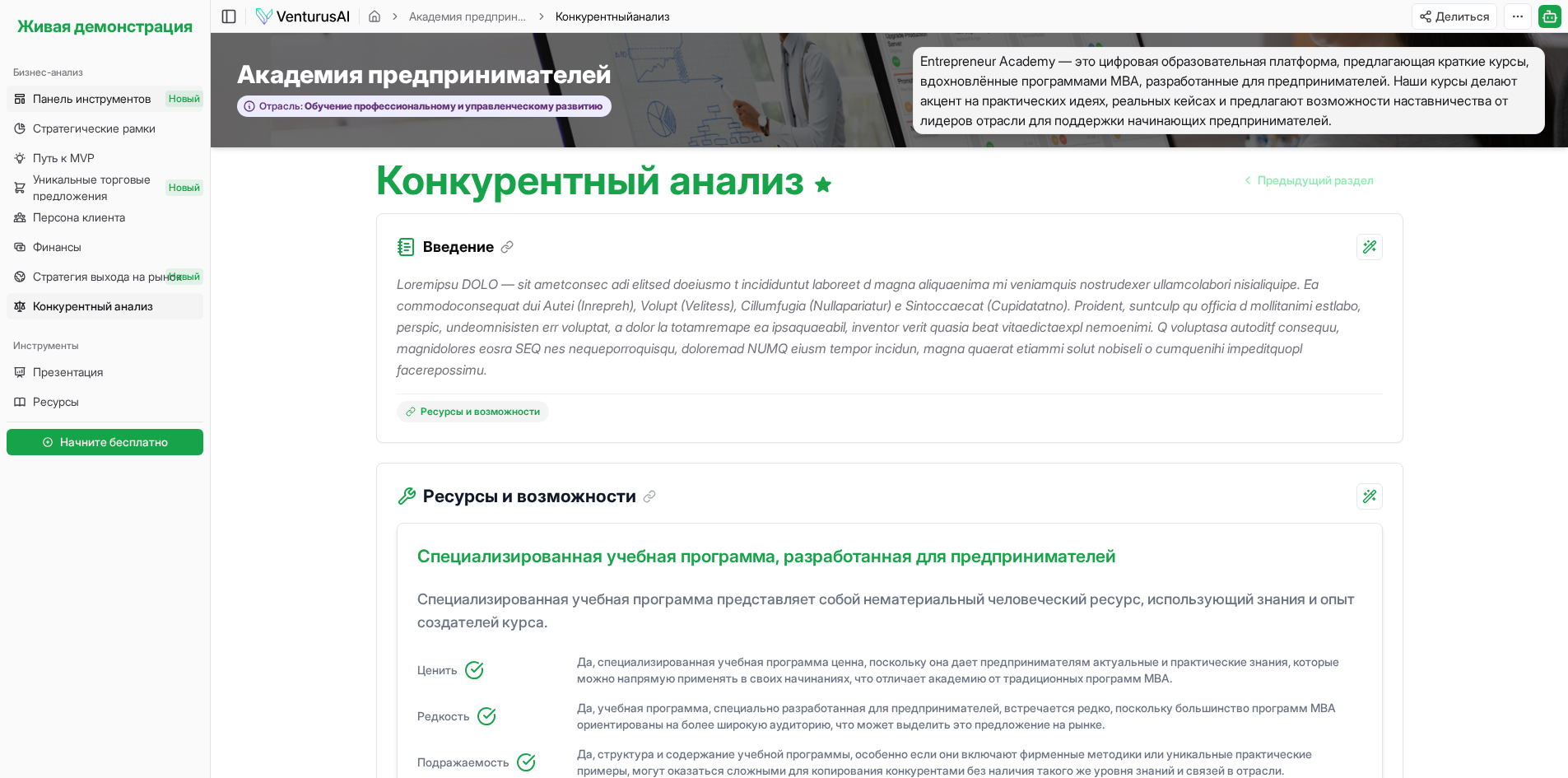
click at [97, 107] on span "Панель инструментов" at bounding box center [92, 99] width 118 height 17
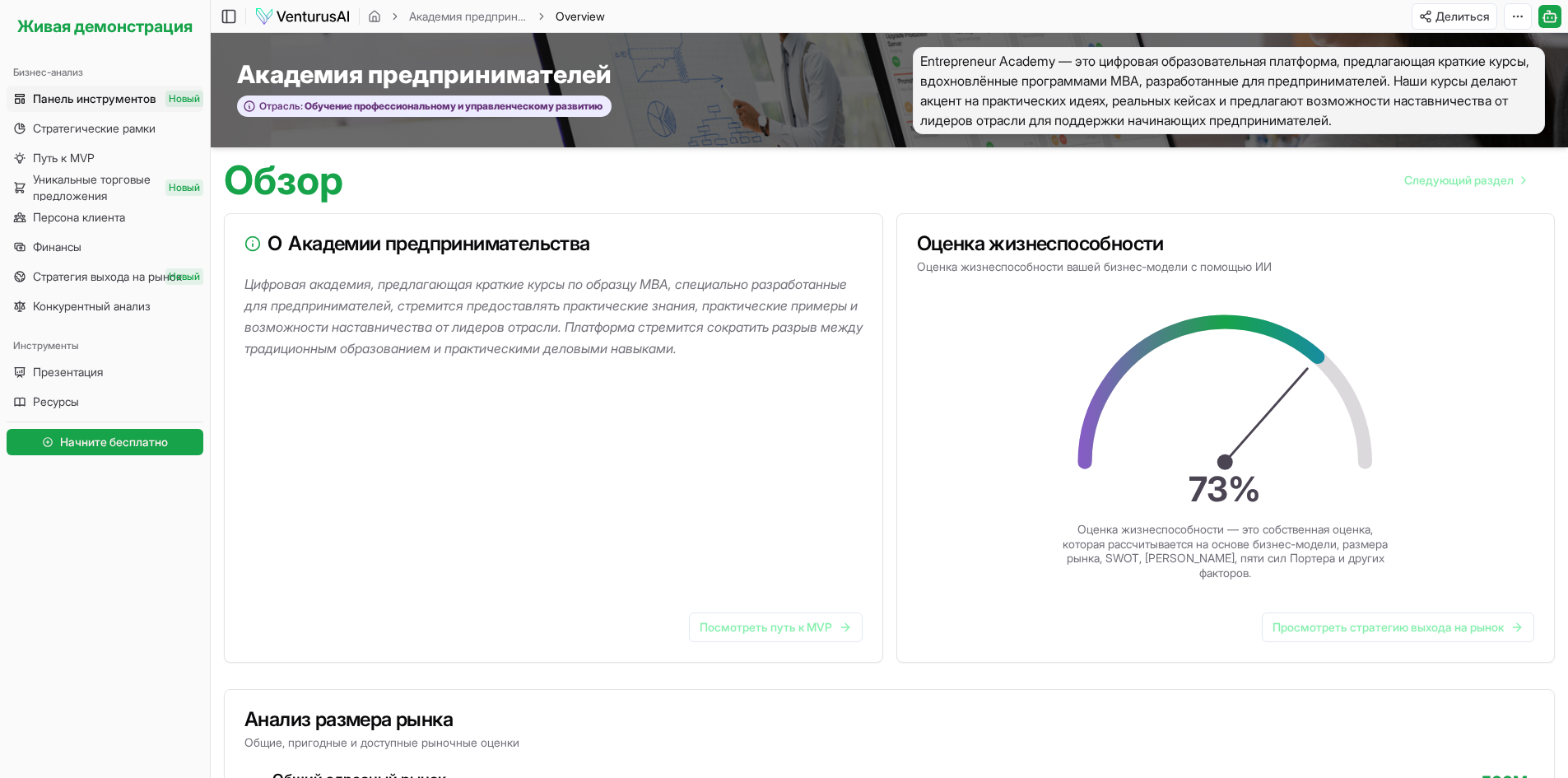
click at [116, 100] on font "Панель инструментов" at bounding box center [95, 97] width 123 height 14
click at [91, 99] on font "Панель инструментов" at bounding box center [95, 97] width 123 height 14
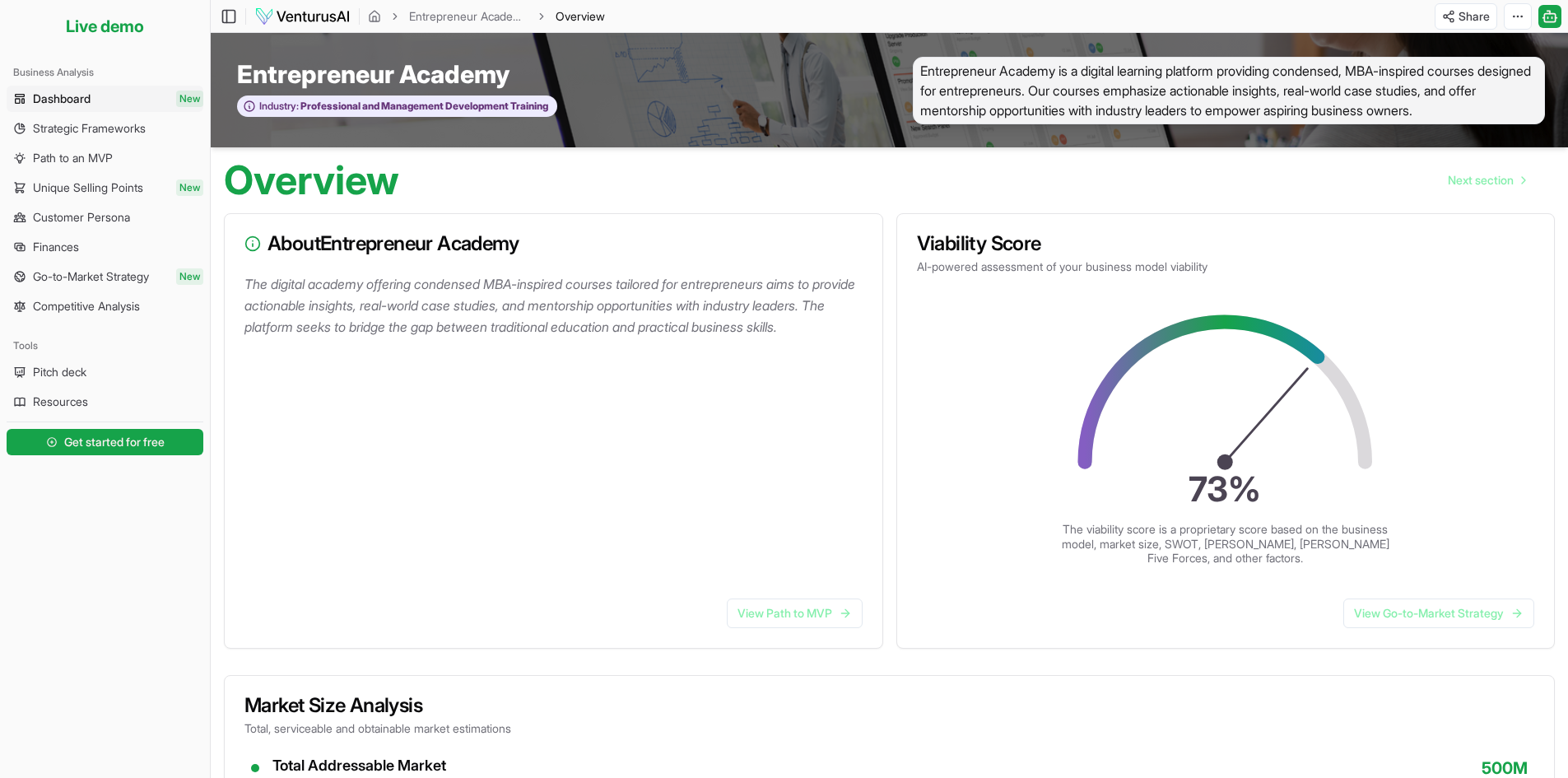
click at [811, 165] on div "Overview Next section" at bounding box center [889, 173] width 1358 height 52
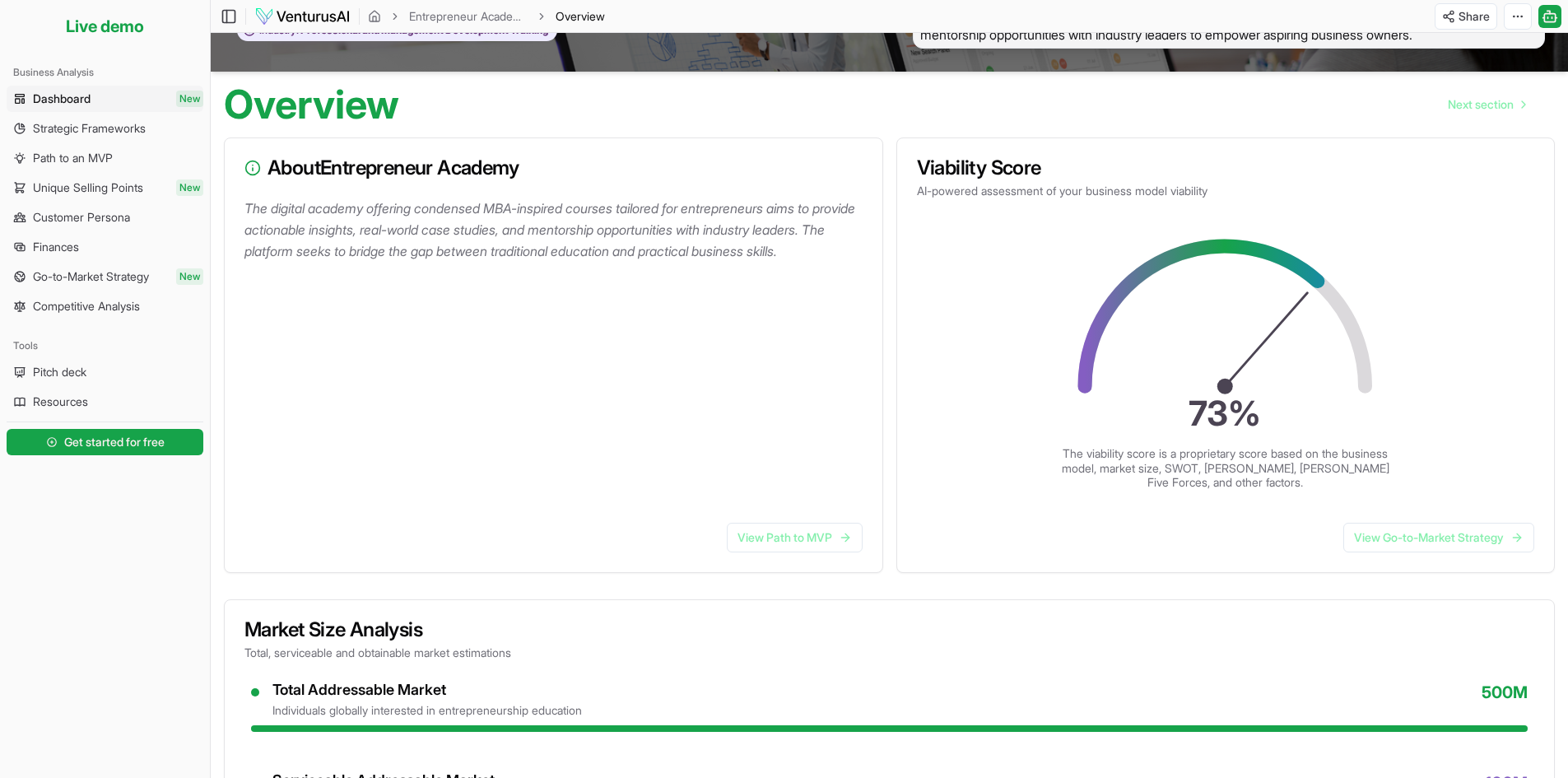
scroll to position [83, 0]
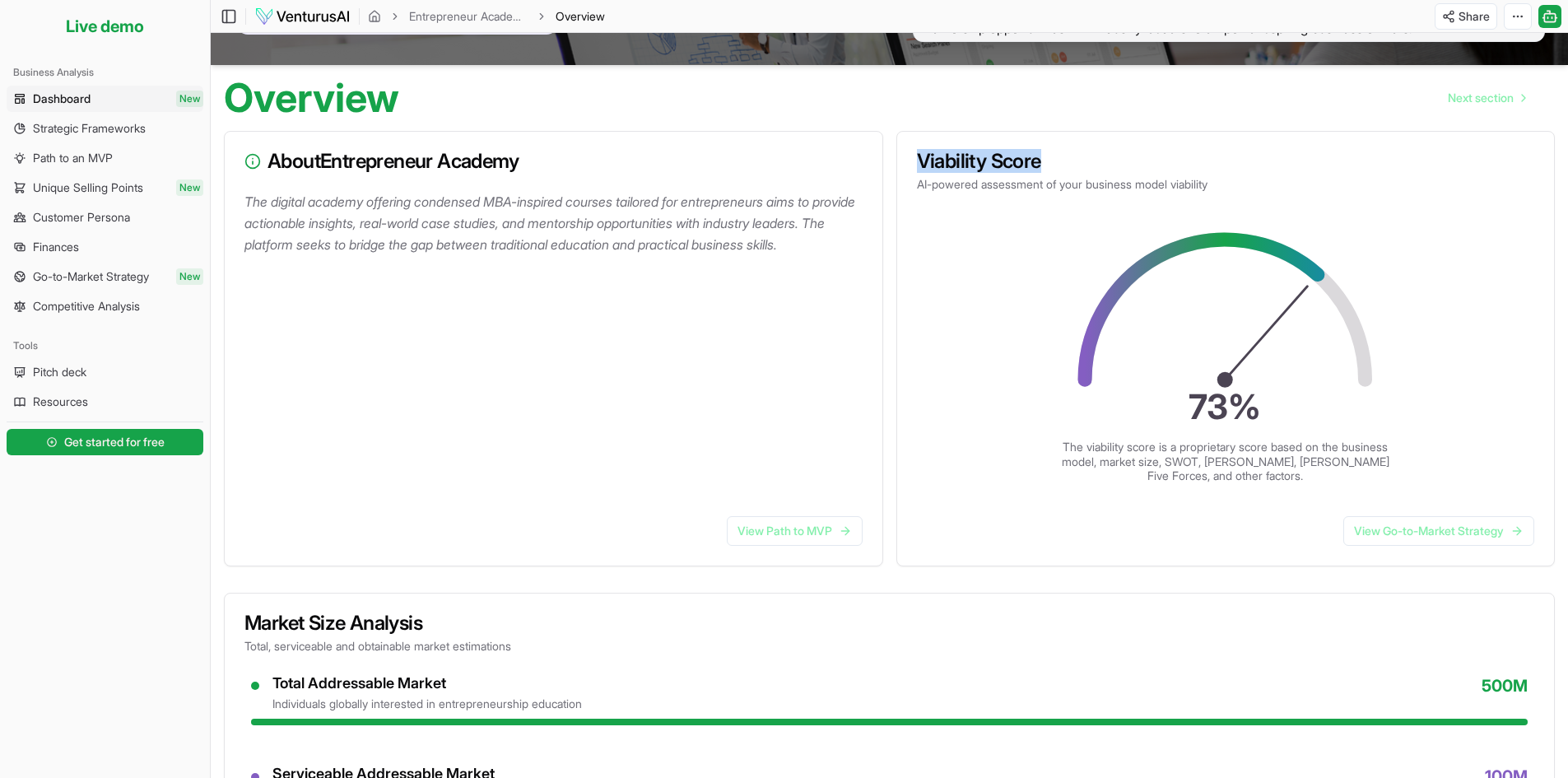
drag, startPoint x: 1043, startPoint y: 155, endPoint x: 916, endPoint y: 163, distance: 127.3
click at [916, 163] on div "Viability Score AI-powered assessment of your business model viability" at bounding box center [1226, 172] width 658 height 81
copy h3 "Viability Score"
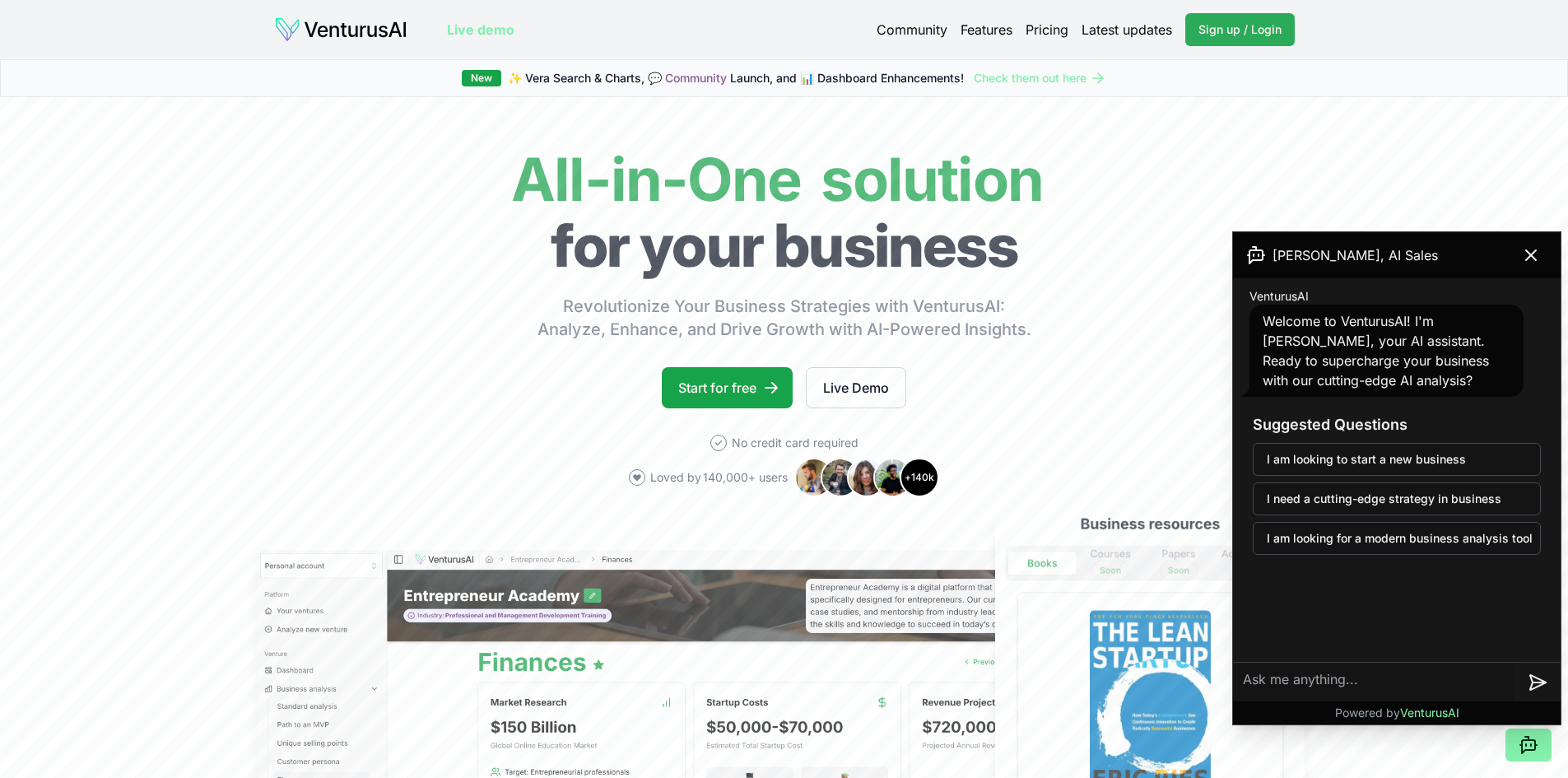
click at [1238, 36] on span "Sign up / Login" at bounding box center [1240, 29] width 84 height 17
